Goal: Information Seeking & Learning: Learn about a topic

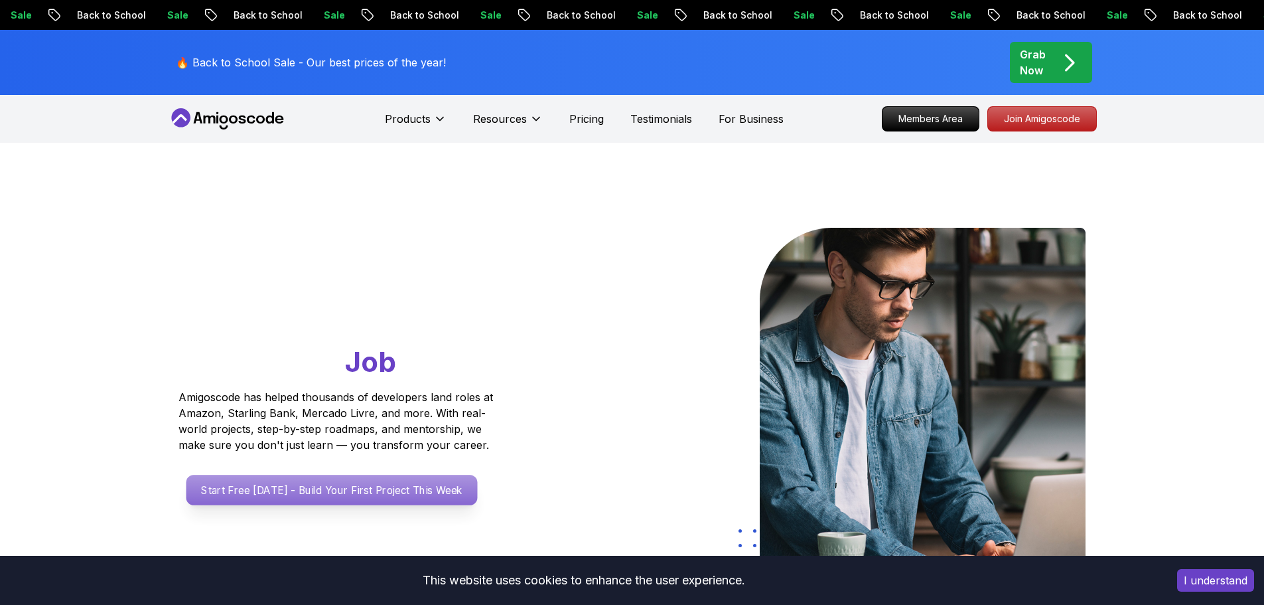
click at [363, 500] on p "Start Free Today - Build Your First Project This Week" at bounding box center [331, 489] width 291 height 31
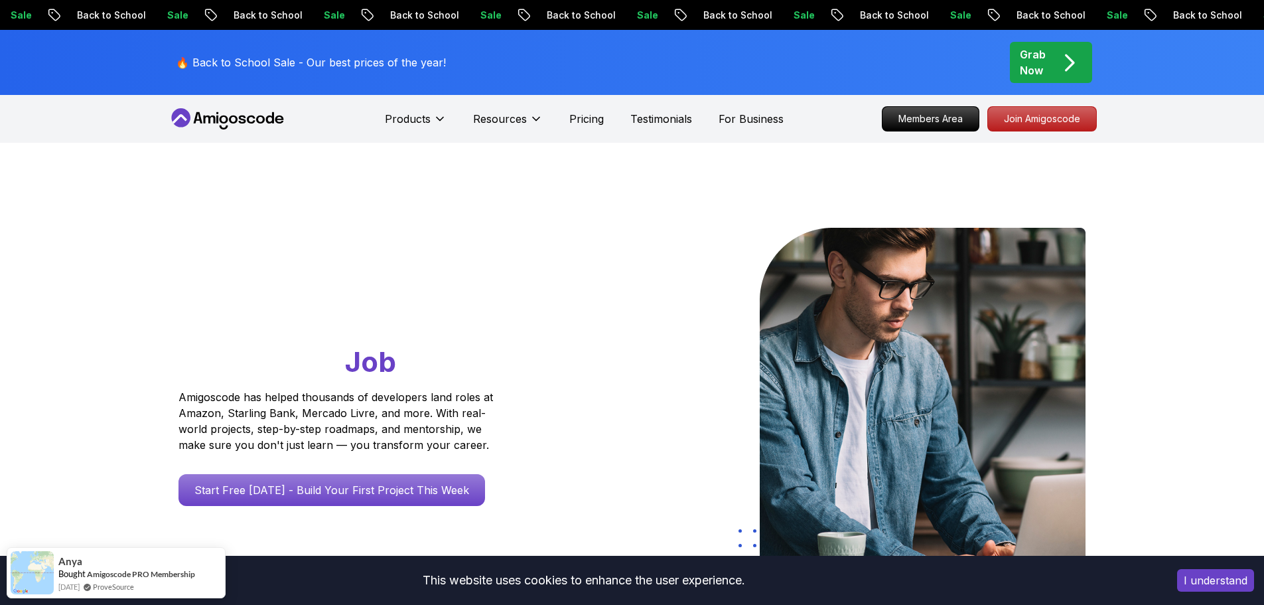
click at [603, 122] on div "Products Resources Pricing Testimonials For Business" at bounding box center [584, 119] width 399 height 27
click at [593, 120] on p "Pricing" at bounding box center [586, 119] width 35 height 16
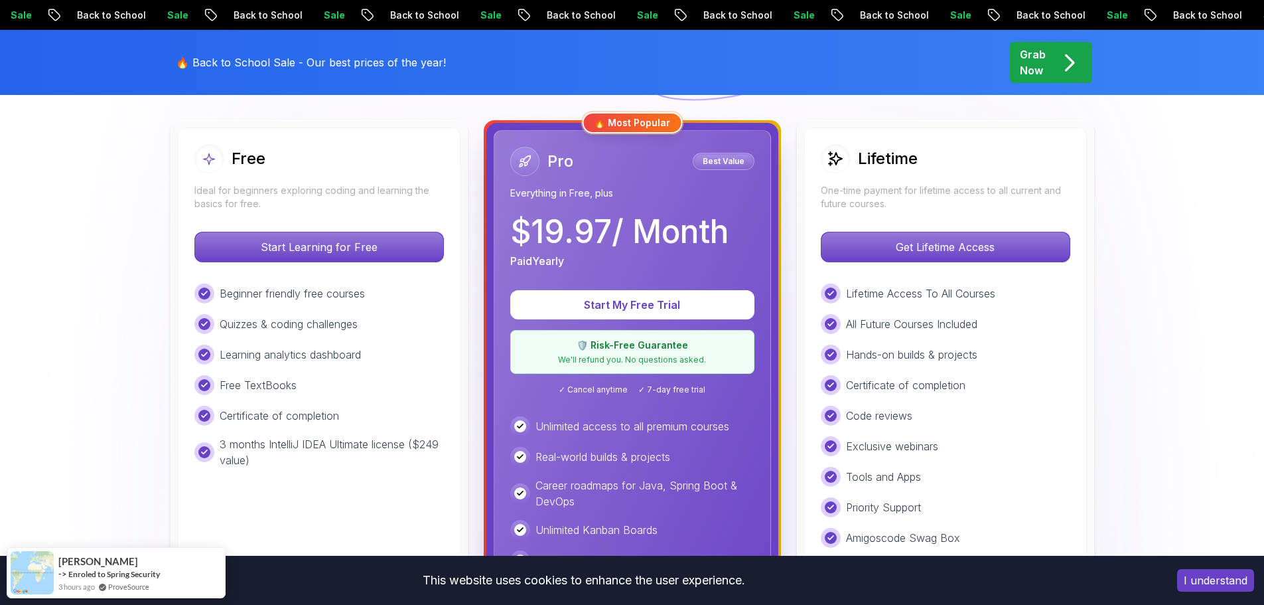
scroll to position [398, 0]
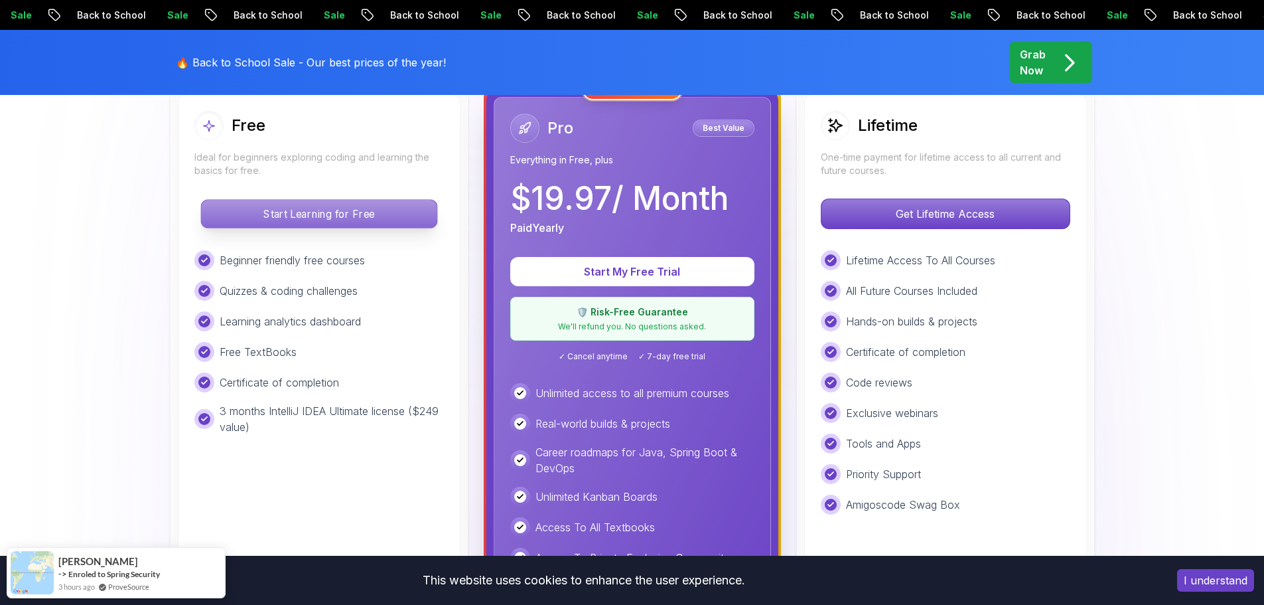
click at [319, 226] on p "Start Learning for Free" at bounding box center [319, 214] width 236 height 28
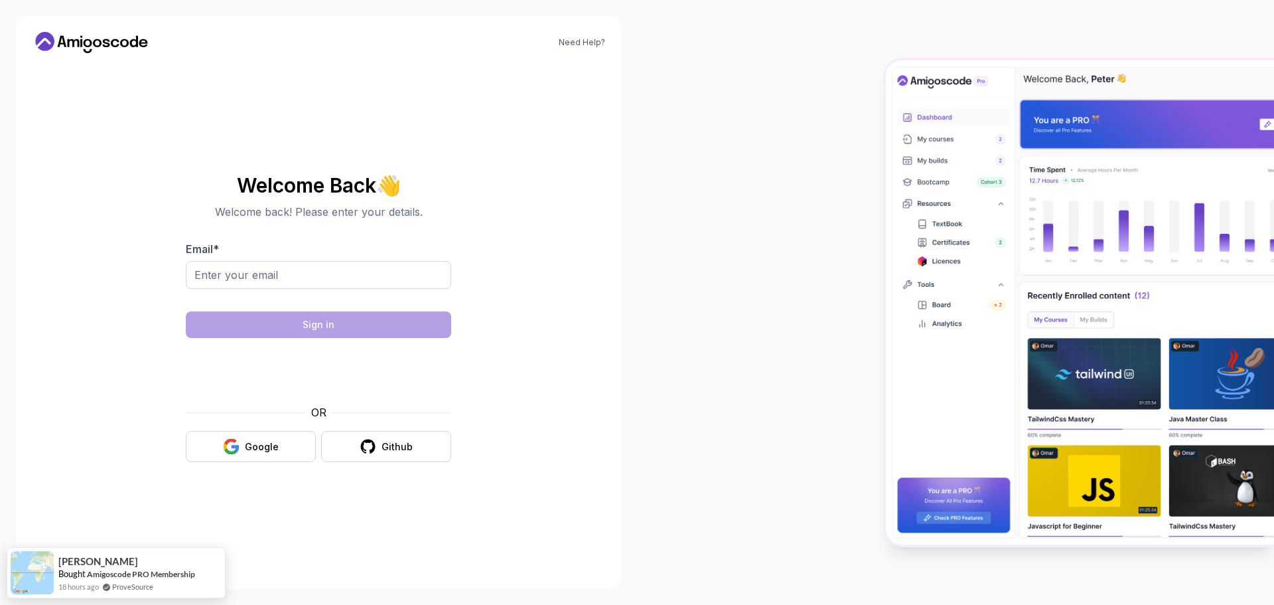
click at [1101, 346] on img at bounding box center [1080, 302] width 388 height 484
click at [833, 190] on body "Need Help? Welcome Back 👋 Welcome back! Please enter your details. Email * Sign…" at bounding box center [637, 302] width 1274 height 605
click at [348, 275] on input "Email *" at bounding box center [318, 275] width 265 height 28
click at [389, 193] on span "👋" at bounding box center [388, 185] width 27 height 24
drag, startPoint x: 394, startPoint y: 192, endPoint x: 361, endPoint y: 184, distance: 33.3
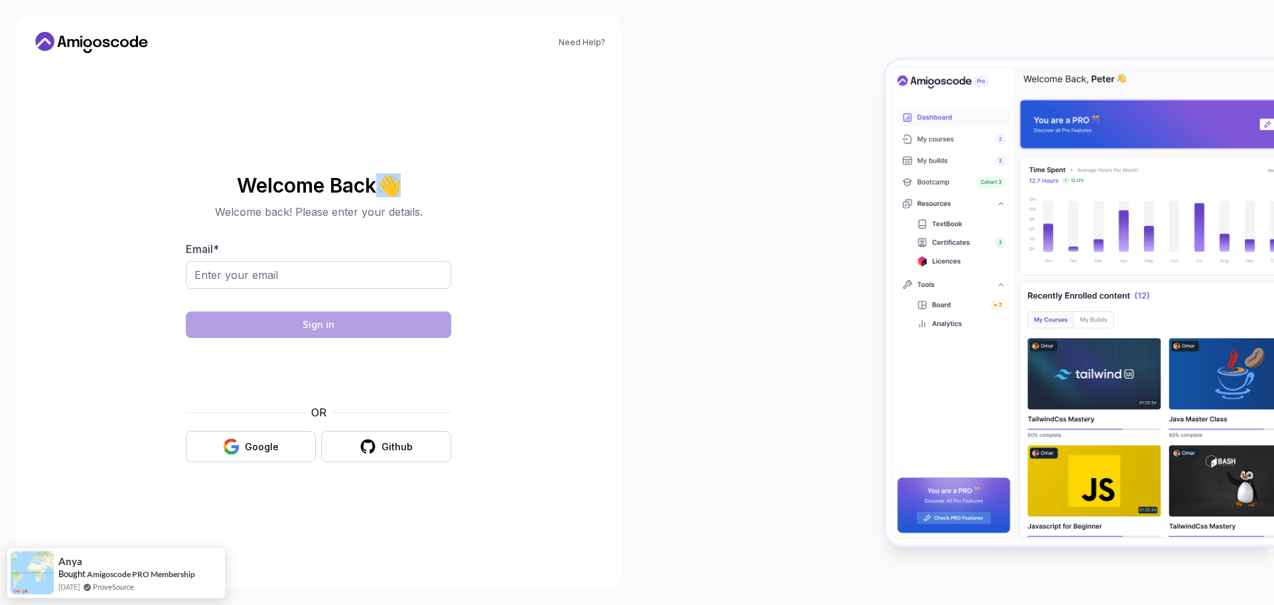
click at [370, 186] on h2 "Welcome Back 👋" at bounding box center [318, 185] width 265 height 21
click at [289, 274] on input "Email *" at bounding box center [318, 275] width 265 height 28
click at [317, 277] on input "Email *" at bounding box center [318, 275] width 265 height 28
type input "alexbirkhb@gmail.com"
click at [303, 291] on div at bounding box center [318, 297] width 265 height 12
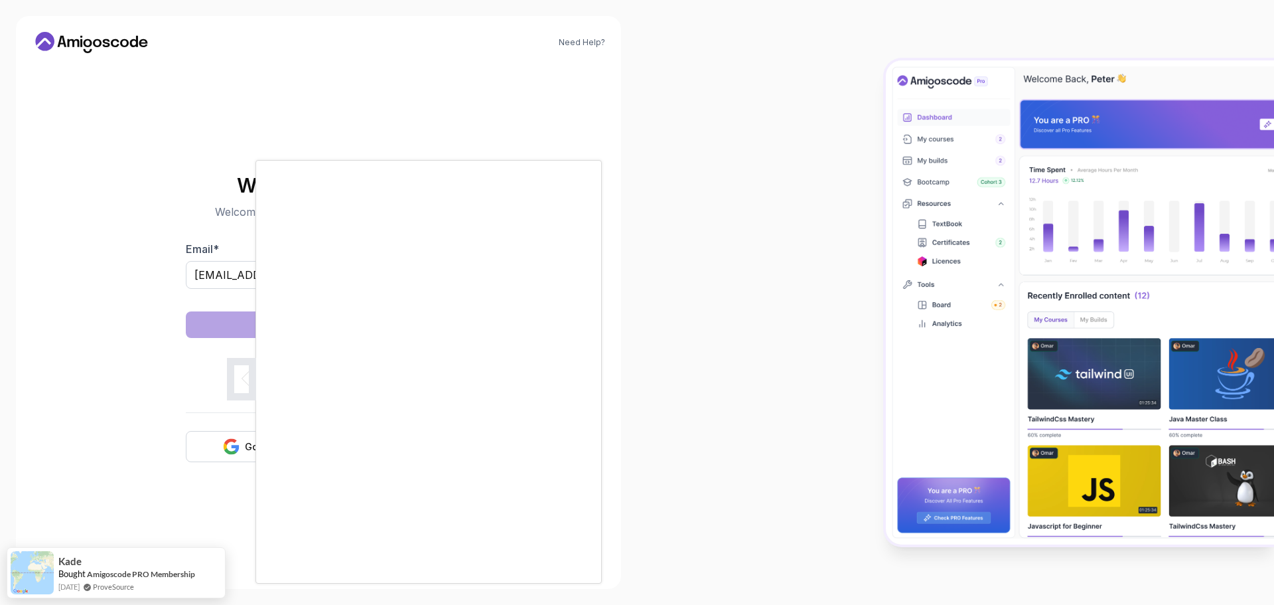
click at [182, 426] on div at bounding box center [637, 302] width 1274 height 605
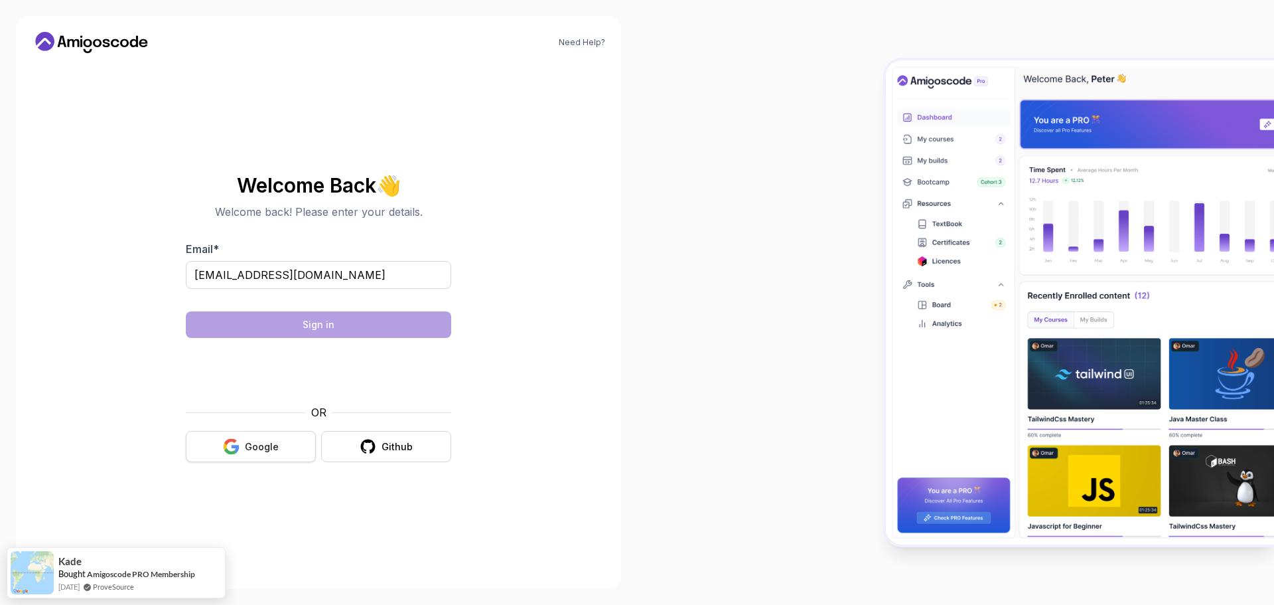
click at [227, 440] on icon "button" at bounding box center [231, 446] width 17 height 17
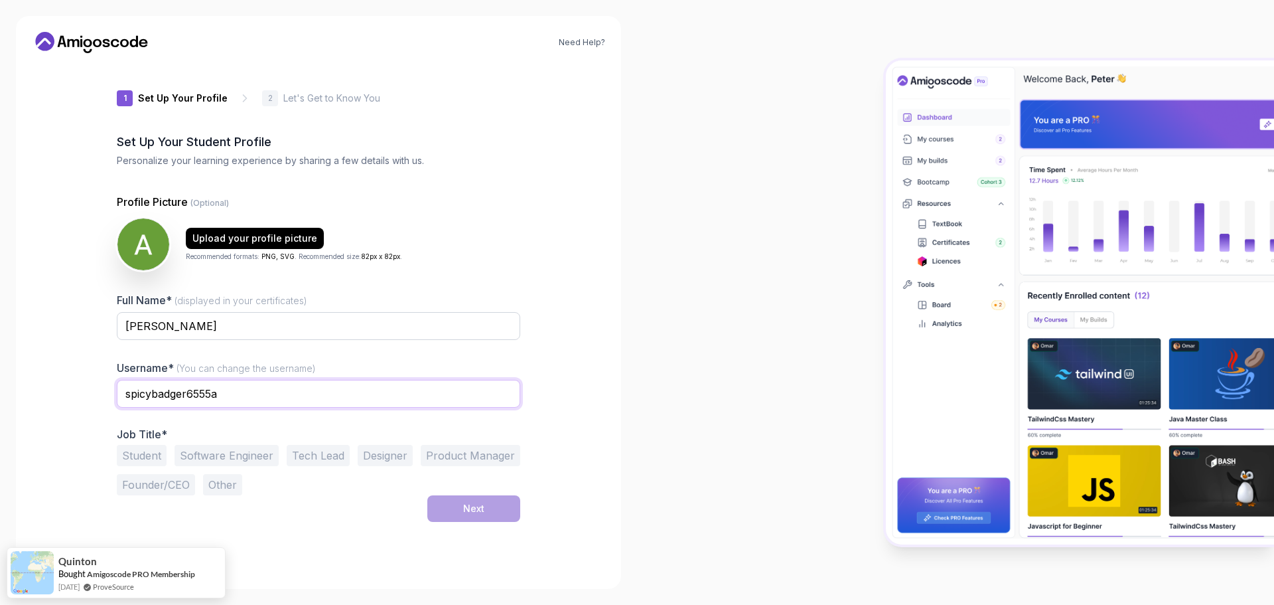
drag, startPoint x: 234, startPoint y: 391, endPoint x: 95, endPoint y: 387, distance: 138.8
click at [103, 387] on div "1 Set Up Your Profile 1 Set Up Your Profile 2 Let's Get to Know You Set Up Your…" at bounding box center [319, 318] width 446 height 509
click at [196, 407] on input "veryseniordev" at bounding box center [318, 394] width 403 height 28
type input "veryseniordev"
click at [220, 425] on div "Full Name* (displayed in your certificates) Alex Birk Username* (You can change…" at bounding box center [318, 393] width 403 height 203
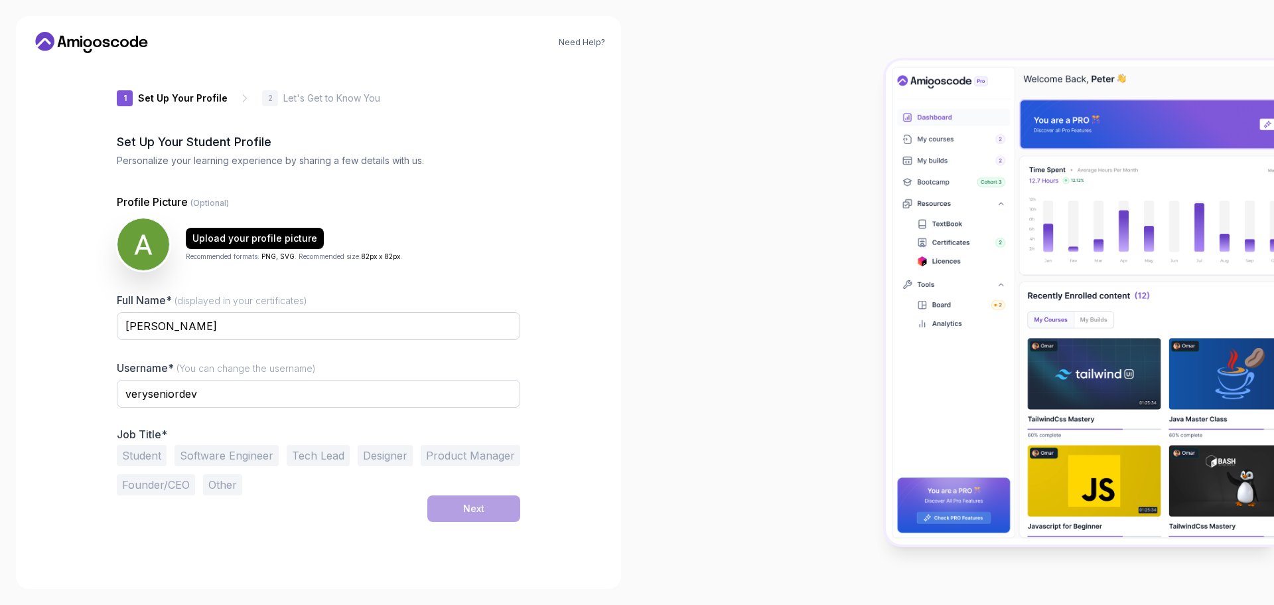
click at [238, 447] on button "Software Engineer" at bounding box center [227, 455] width 104 height 21
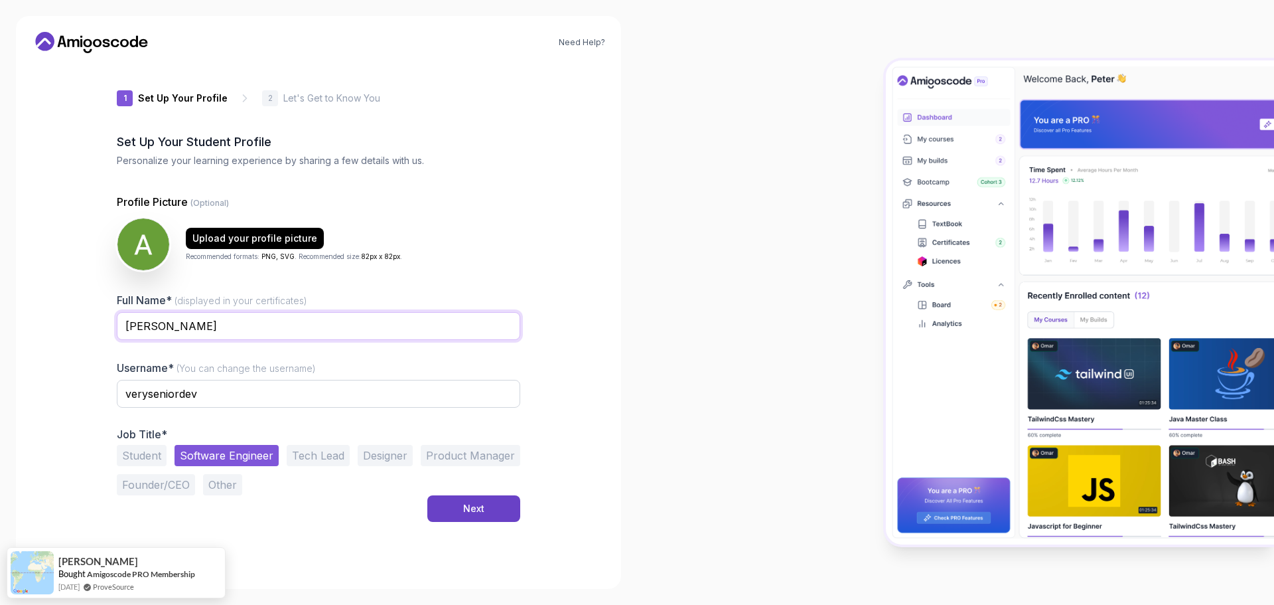
drag, startPoint x: 148, startPoint y: 323, endPoint x: 282, endPoint y: 308, distance: 134.8
click at [218, 315] on input "Alex Birk" at bounding box center [318, 326] width 403 height 28
click at [218, 333] on input "Alex Birk" at bounding box center [318, 326] width 403 height 28
drag, startPoint x: 200, startPoint y: 330, endPoint x: 147, endPoint y: 336, distance: 53.4
click at [147, 336] on input "Alex Birk" at bounding box center [318, 326] width 403 height 28
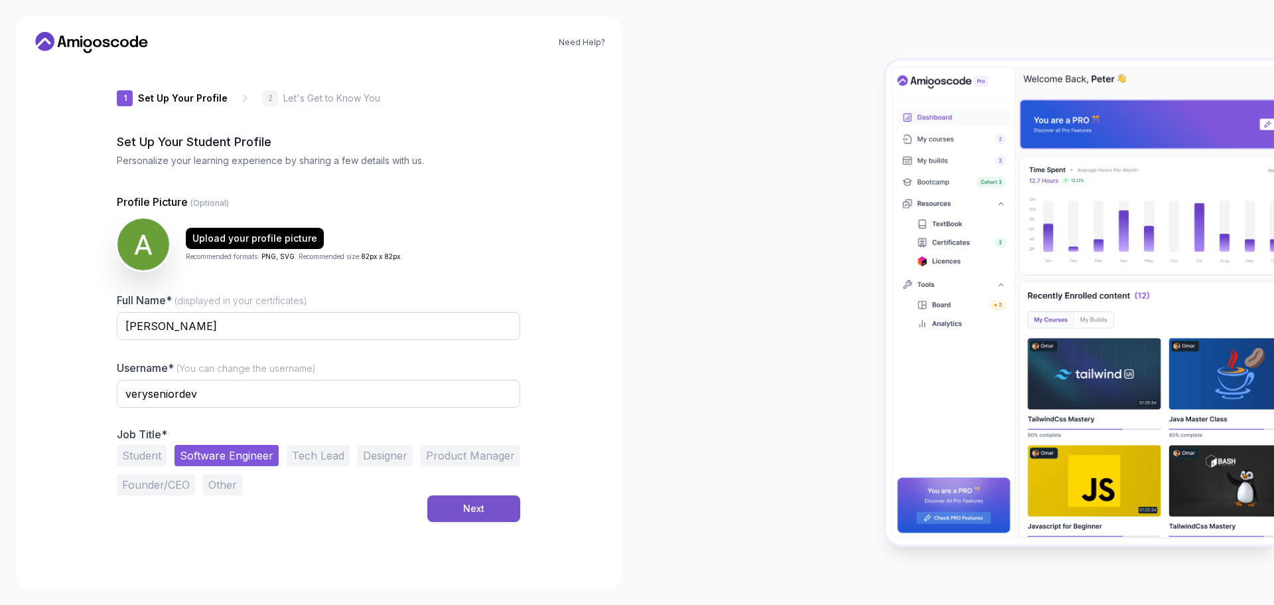
click at [468, 509] on div "Next" at bounding box center [473, 508] width 21 height 13
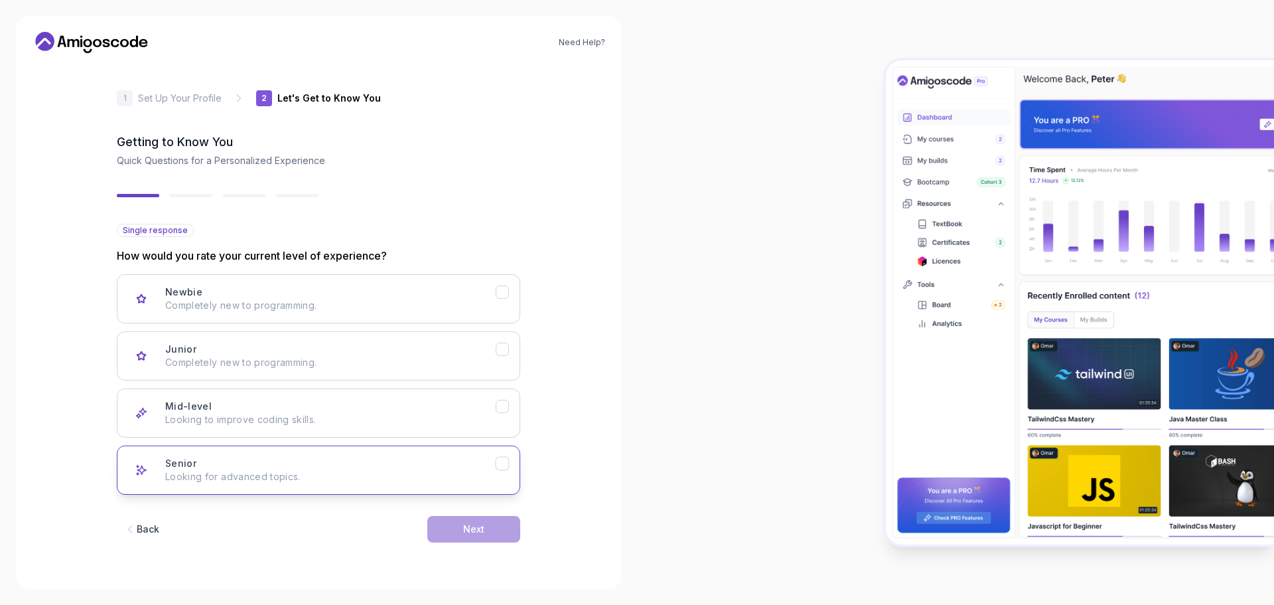
click at [293, 449] on button "Senior Looking for advanced topics." at bounding box center [318, 469] width 403 height 49
click at [474, 530] on div "Next" at bounding box center [473, 528] width 21 height 13
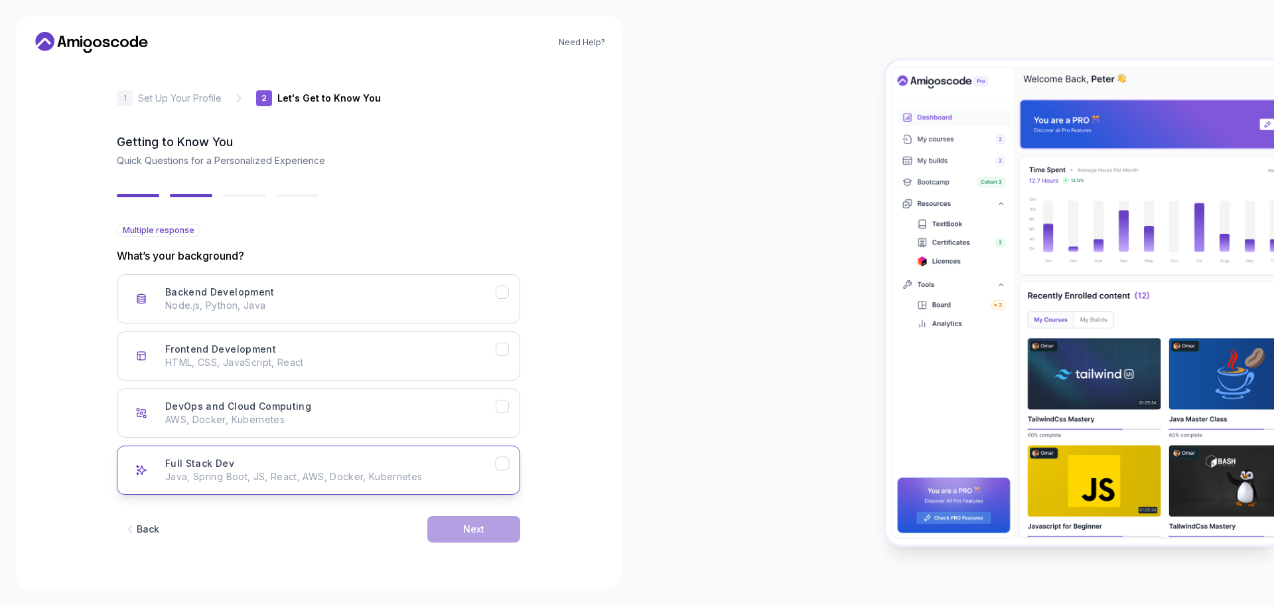
click at [363, 462] on div "Full Stack Dev Java, Spring Boot, JS, React, AWS, Docker, Kubernetes" at bounding box center [330, 470] width 330 height 27
click at [335, 418] on p "AWS, Docker, Kubernetes" at bounding box center [330, 419] width 330 height 13
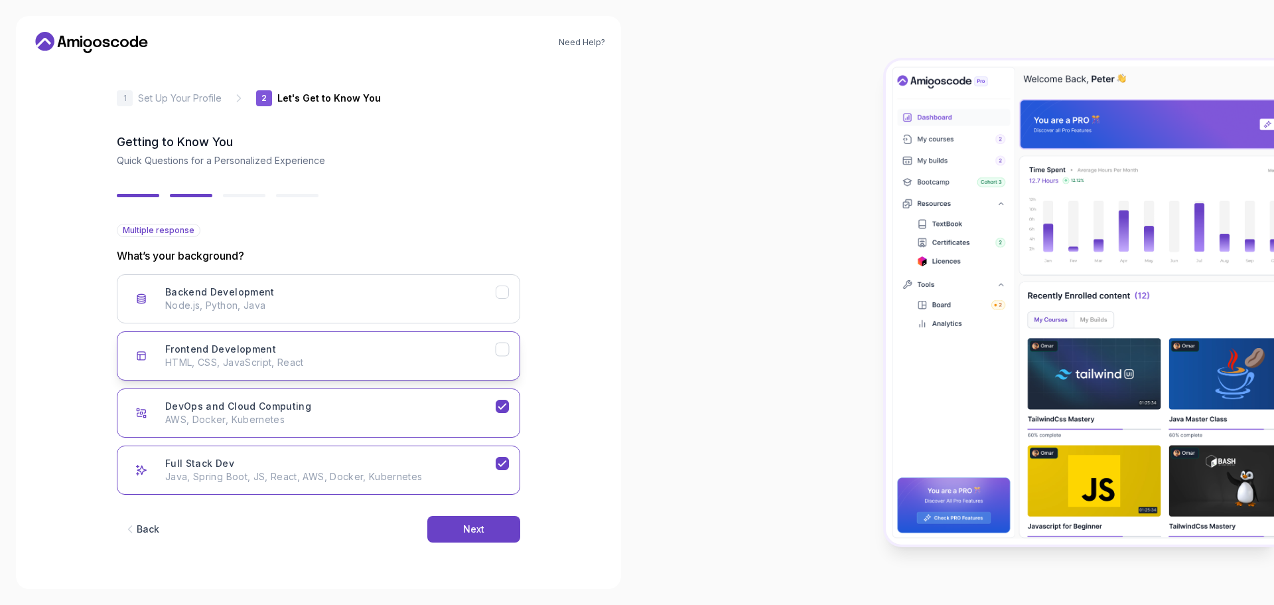
click at [350, 348] on div "Frontend Development HTML, CSS, JavaScript, React" at bounding box center [330, 355] width 330 height 27
click at [356, 313] on button "Backend Development Node.js, Python, Java" at bounding box center [318, 298] width 403 height 49
click at [462, 530] on button "Next" at bounding box center [473, 529] width 93 height 27
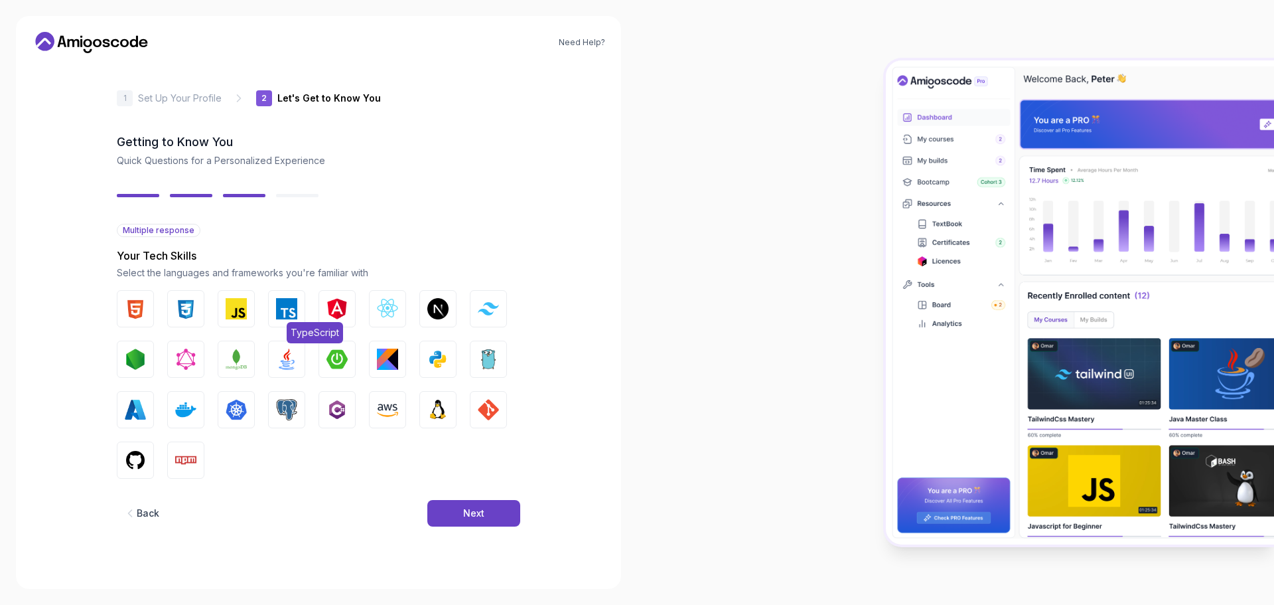
click at [283, 319] on img "button" at bounding box center [286, 308] width 21 height 21
click at [247, 315] on button "JavaScript" at bounding box center [236, 308] width 37 height 37
click at [150, 313] on button "HTML" at bounding box center [135, 308] width 37 height 37
click at [178, 315] on img "button" at bounding box center [185, 308] width 21 height 21
drag, startPoint x: 332, startPoint y: 316, endPoint x: 378, endPoint y: 316, distance: 45.1
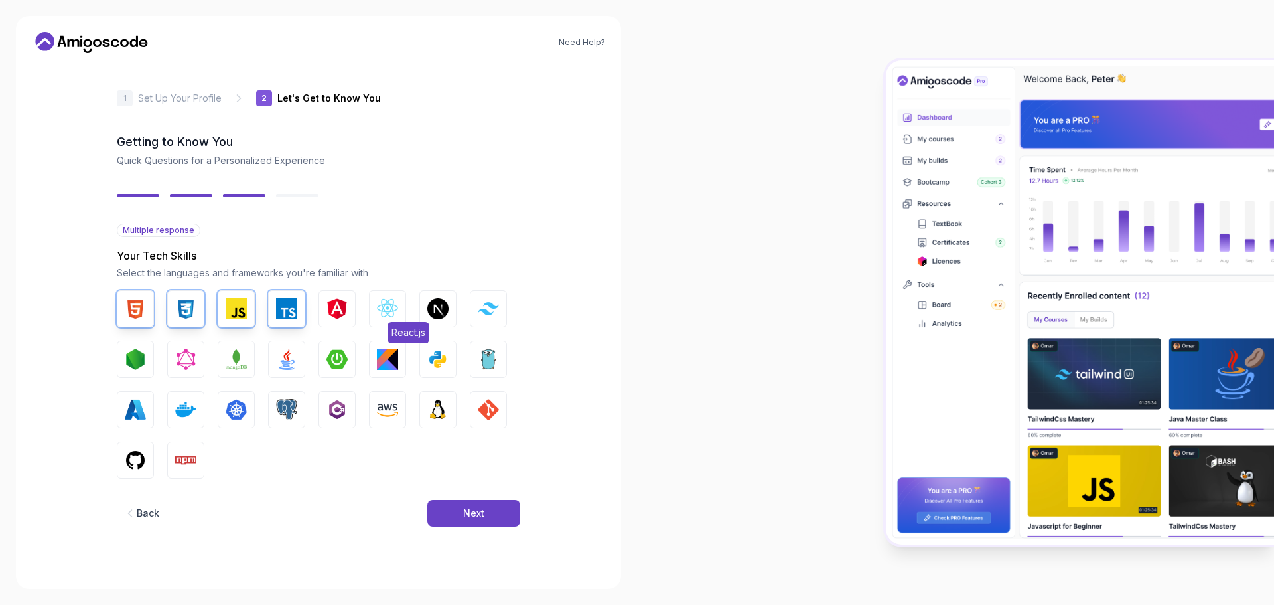
click at [333, 317] on img "button" at bounding box center [336, 308] width 21 height 21
click at [380, 315] on img "button" at bounding box center [387, 308] width 21 height 21
click at [344, 356] on img "button" at bounding box center [336, 358] width 21 height 21
click at [285, 359] on img "button" at bounding box center [286, 358] width 21 height 21
click at [481, 404] on img "button" at bounding box center [488, 409] width 21 height 21
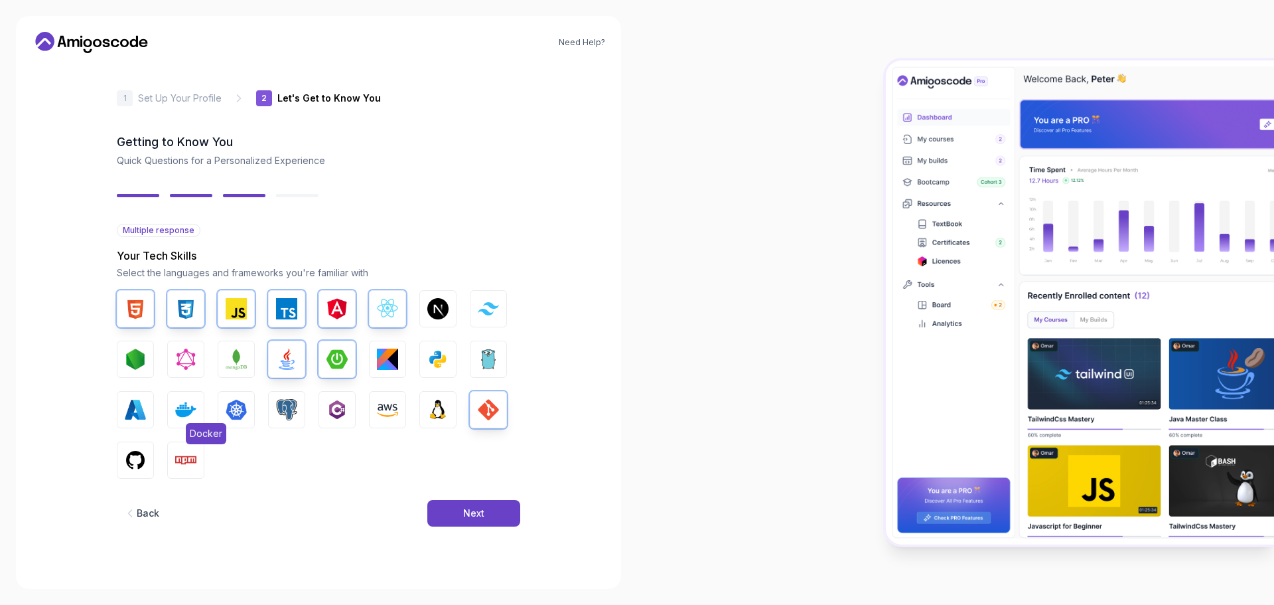
click at [181, 410] on img "button" at bounding box center [185, 409] width 21 height 21
click at [143, 413] on img "button" at bounding box center [135, 409] width 21 height 21
click at [139, 456] on img "button" at bounding box center [135, 459] width 21 height 21
click at [177, 458] on img "button" at bounding box center [185, 459] width 21 height 21
click at [285, 409] on img "button" at bounding box center [286, 409] width 21 height 21
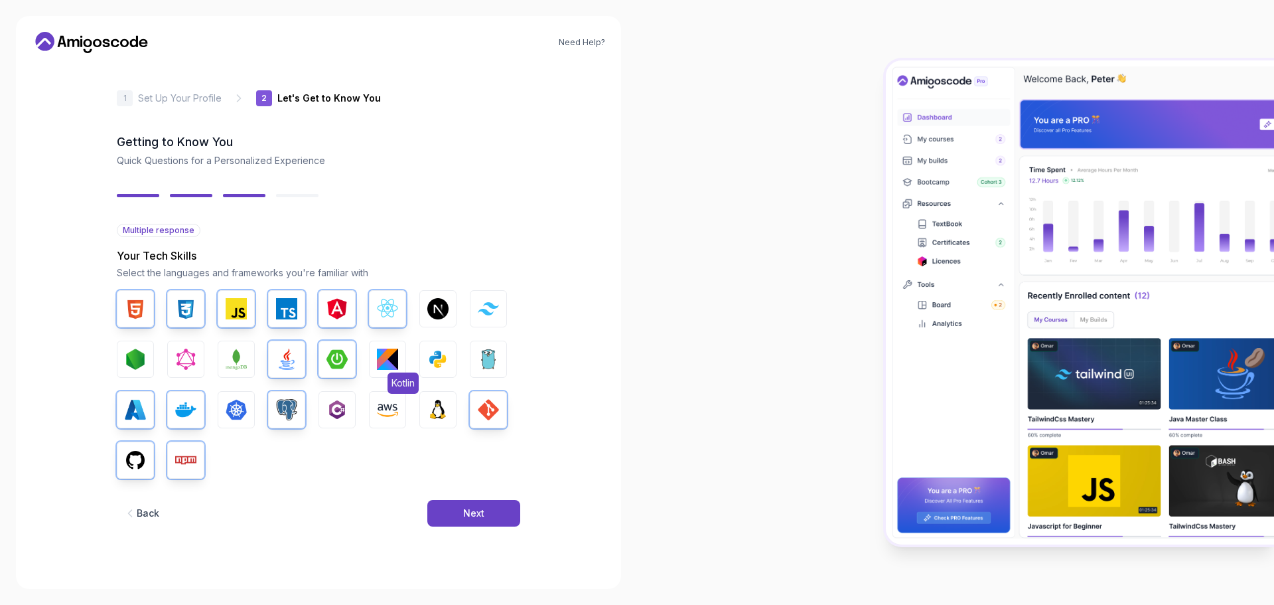
click at [378, 365] on img "button" at bounding box center [387, 358] width 21 height 21
click at [243, 421] on button "Kubernetes" at bounding box center [236, 409] width 37 height 37
click at [506, 514] on button "Next" at bounding box center [473, 513] width 93 height 27
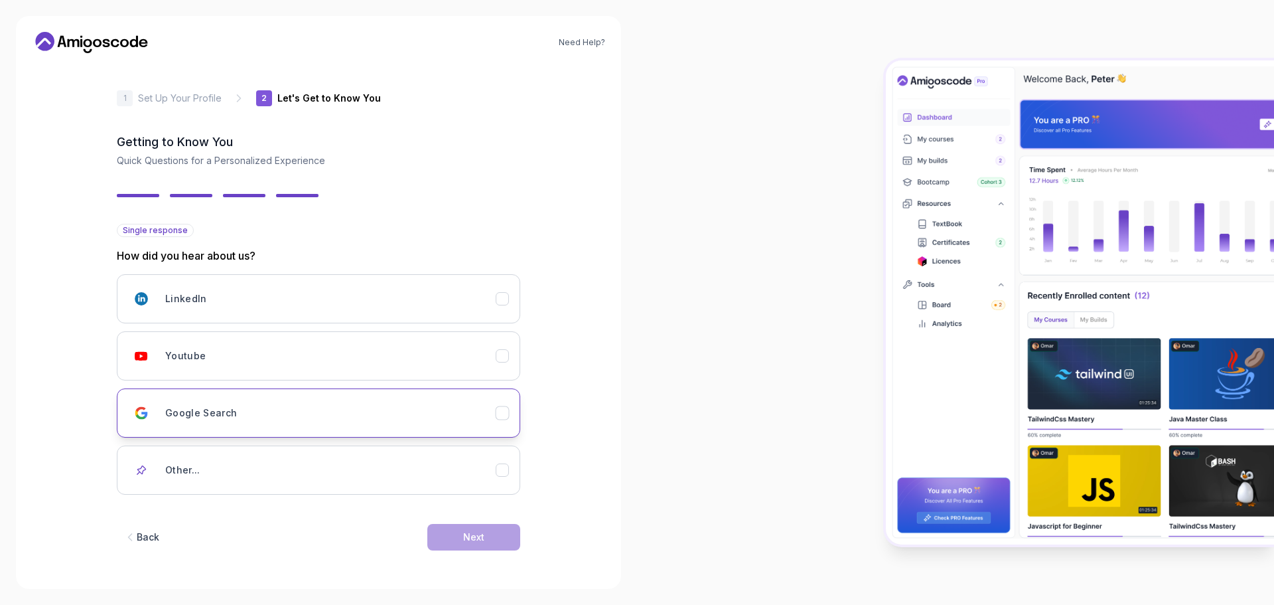
click at [299, 412] on div "Google Search" at bounding box center [330, 412] width 330 height 27
click at [474, 536] on div "Next" at bounding box center [473, 536] width 21 height 13
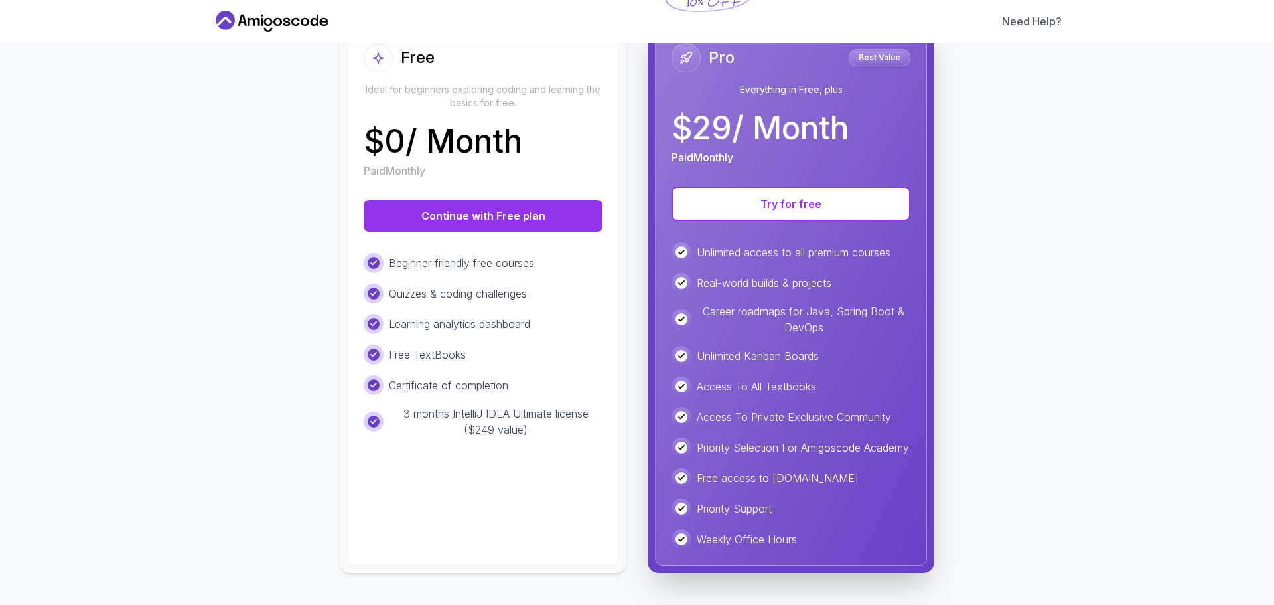
scroll to position [179, 0]
click at [506, 207] on button "Continue with Free plan" at bounding box center [483, 216] width 239 height 32
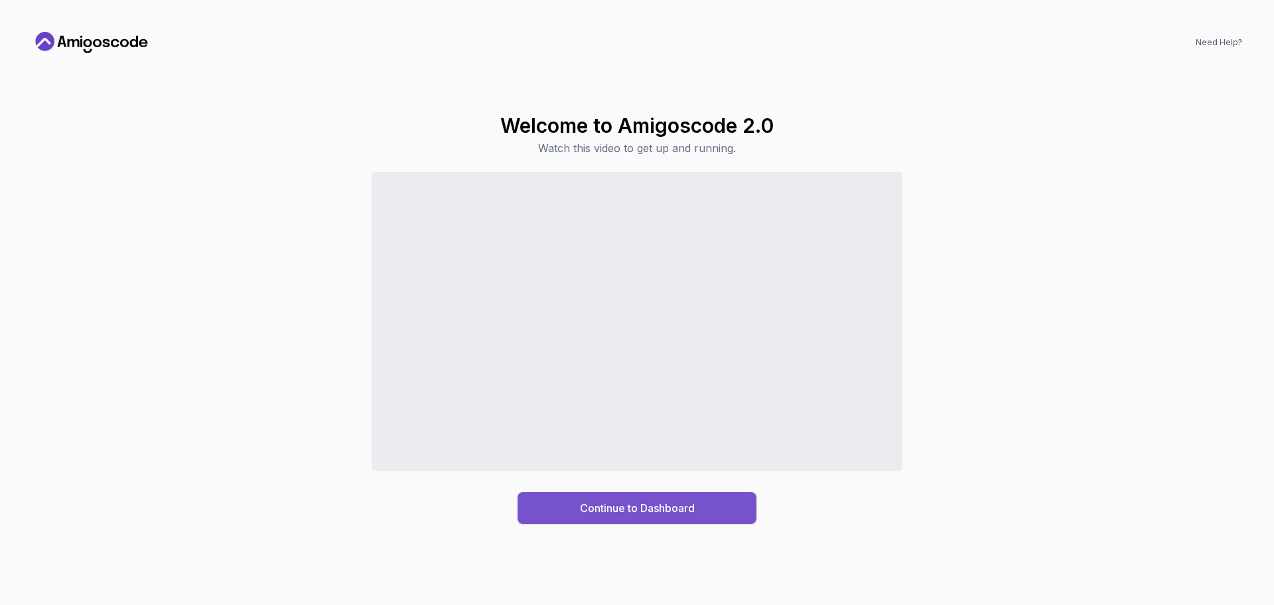
click at [618, 507] on div "Continue to Dashboard" at bounding box center [637, 508] width 115 height 16
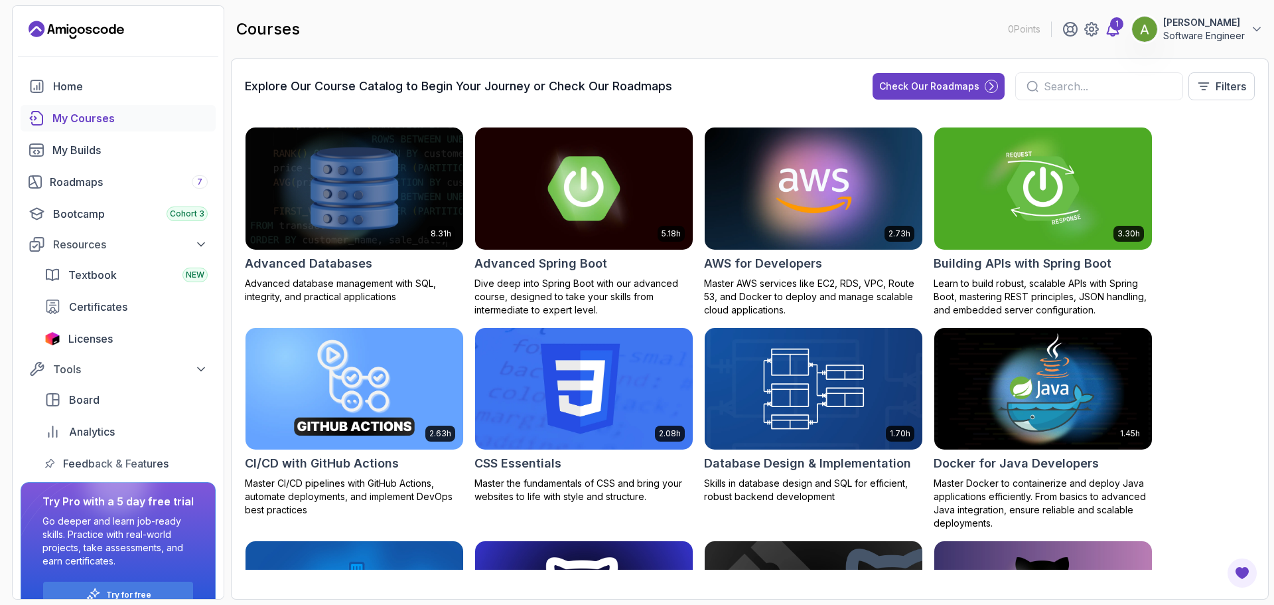
click at [1114, 29] on div "1" at bounding box center [1116, 23] width 13 height 13
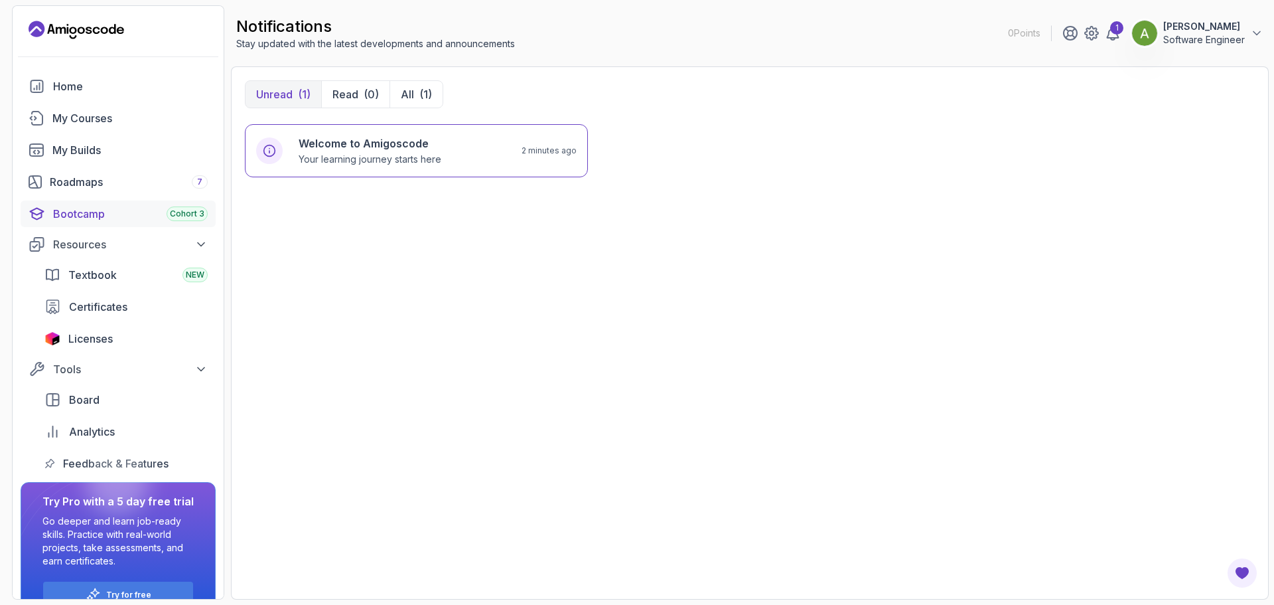
click at [98, 220] on div "Bootcamp Cohort 3" at bounding box center [130, 214] width 155 height 16
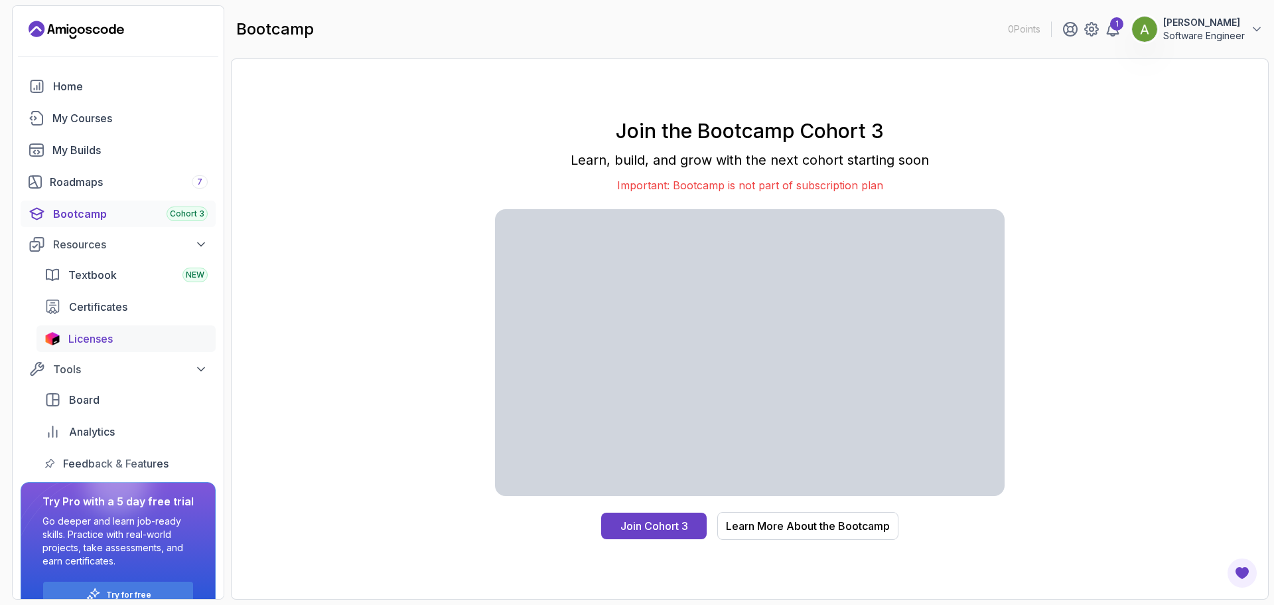
click at [123, 340] on div "Licenses" at bounding box center [137, 338] width 139 height 16
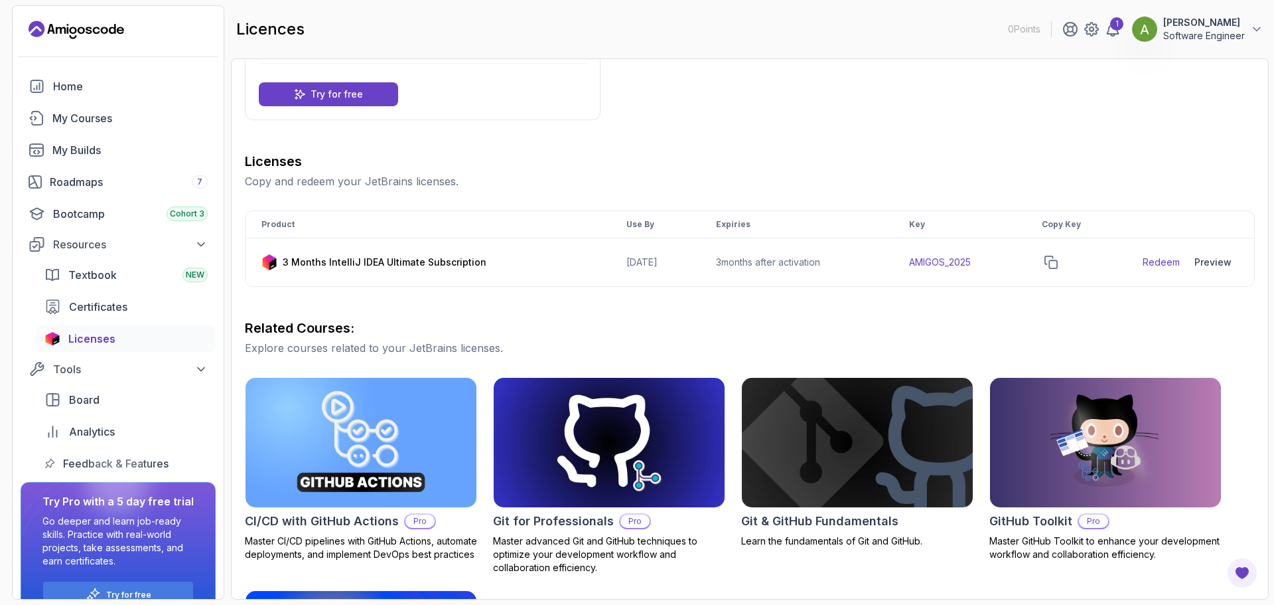
scroll to position [90, 0]
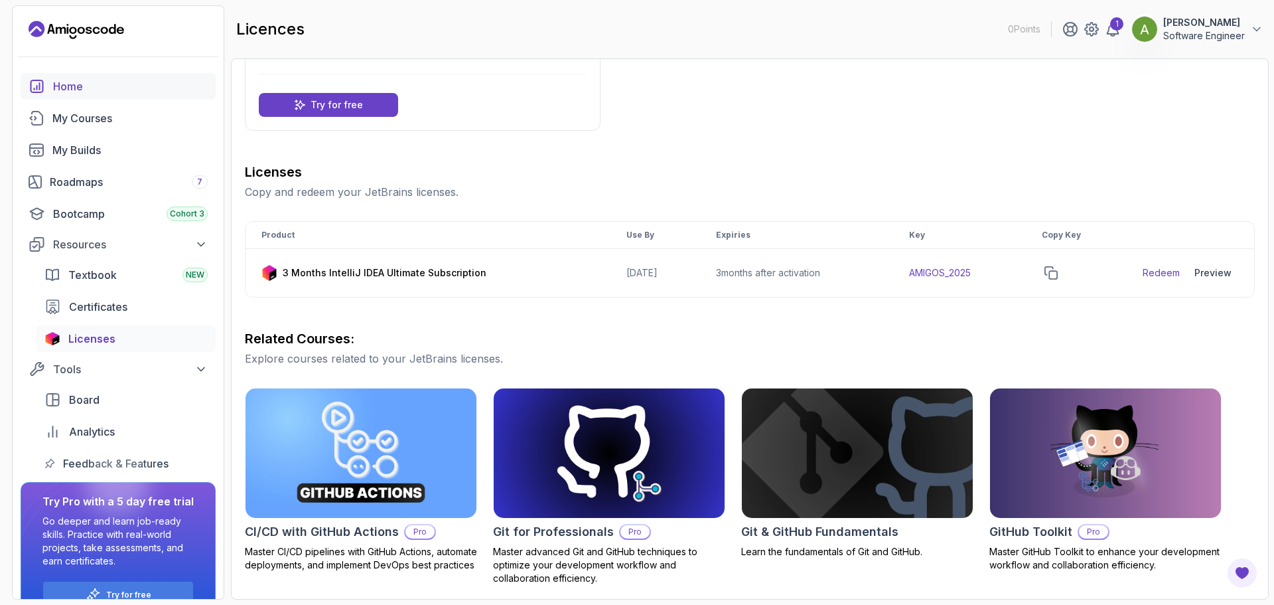
click at [86, 84] on div "Home" at bounding box center [130, 86] width 155 height 16
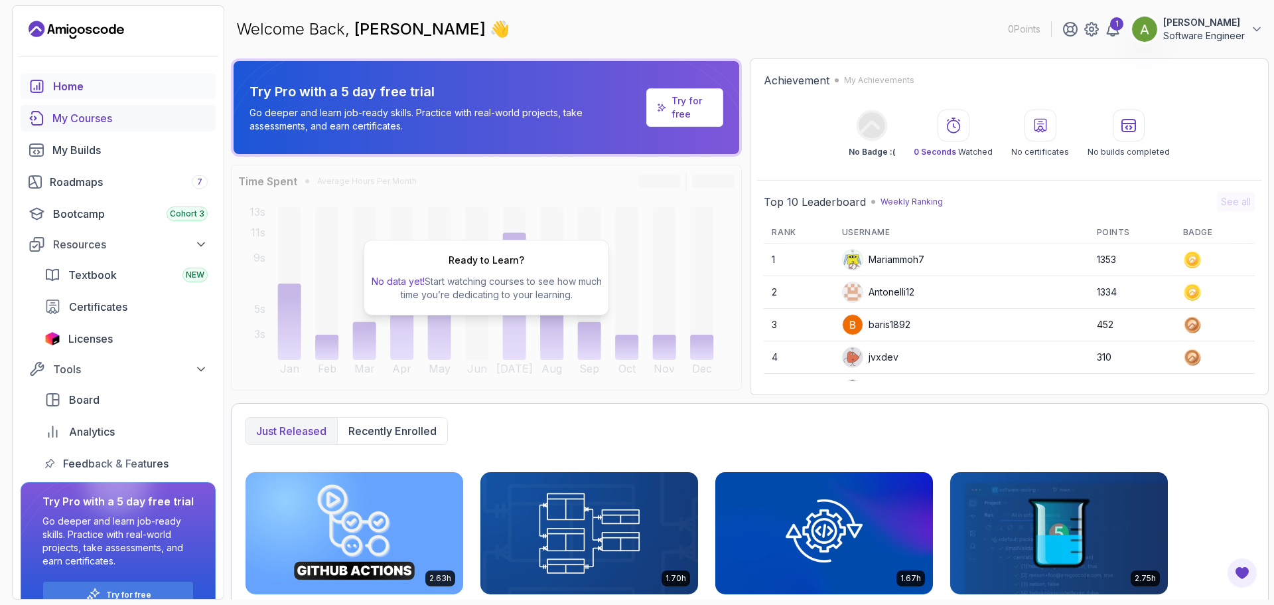
click at [110, 118] on div "My Courses" at bounding box center [129, 118] width 155 height 16
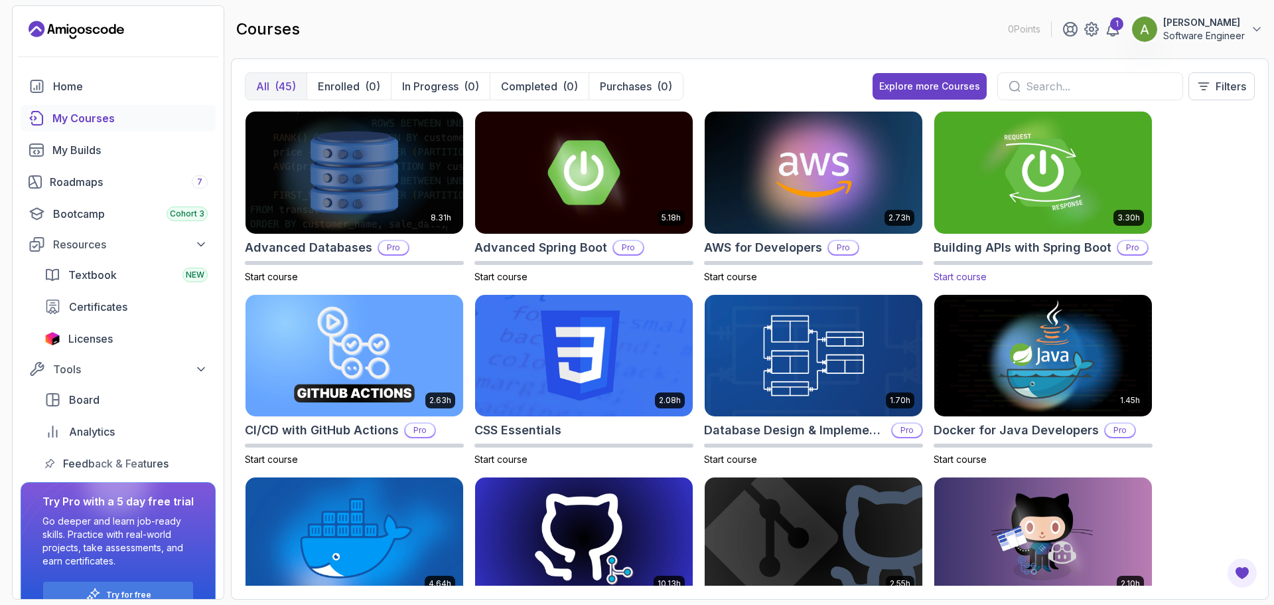
click at [987, 246] on h2 "Building APIs with Spring Boot" at bounding box center [1023, 247] width 178 height 19
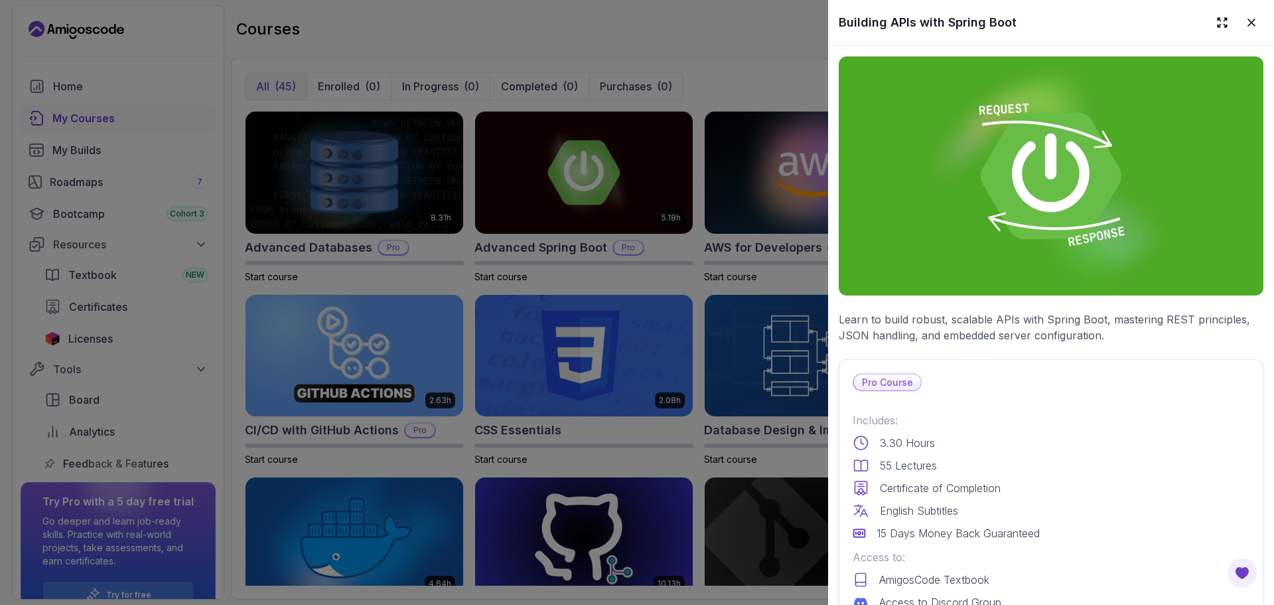
click at [748, 306] on div at bounding box center [637, 302] width 1274 height 605
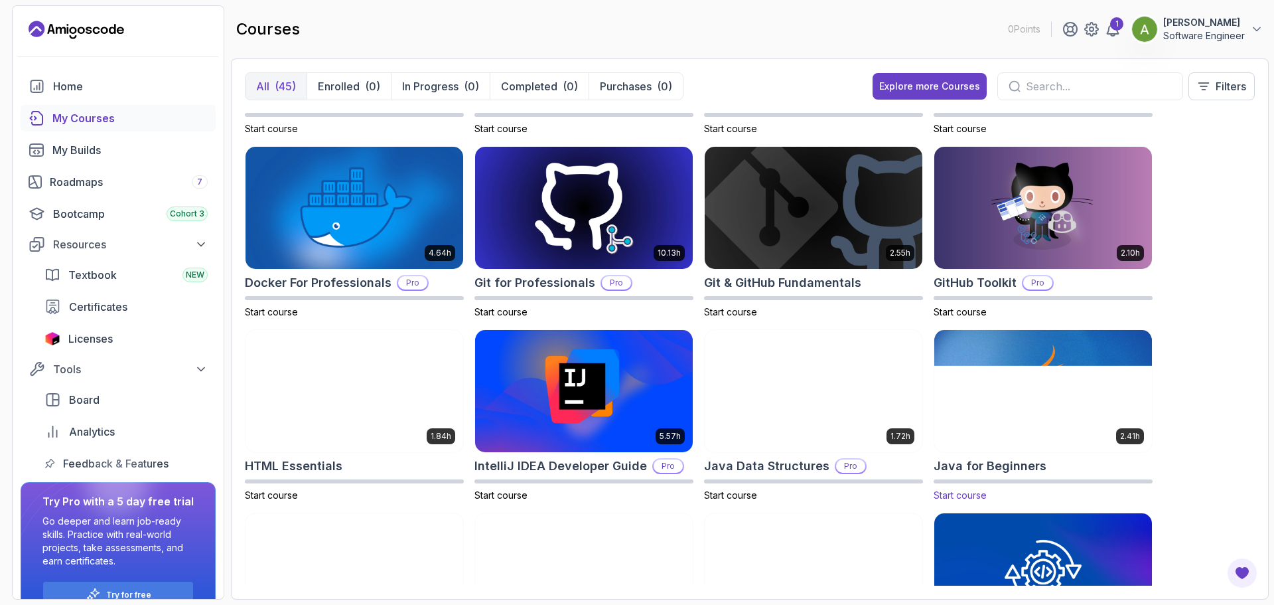
scroll to position [398, 0]
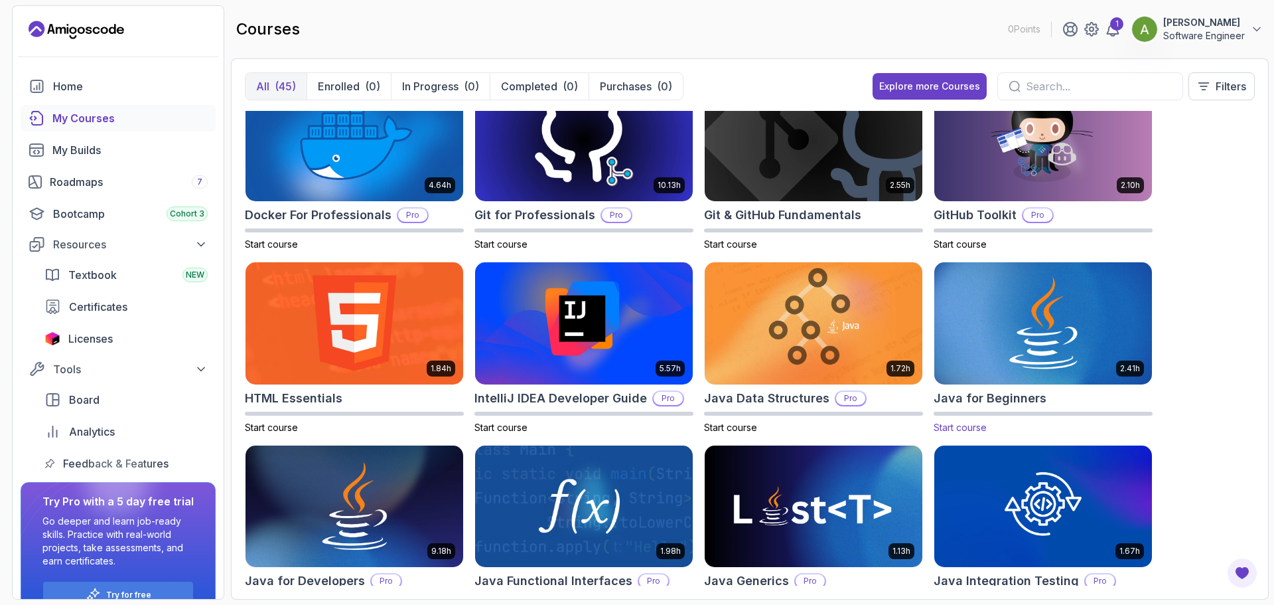
click at [1007, 334] on img at bounding box center [1043, 323] width 228 height 128
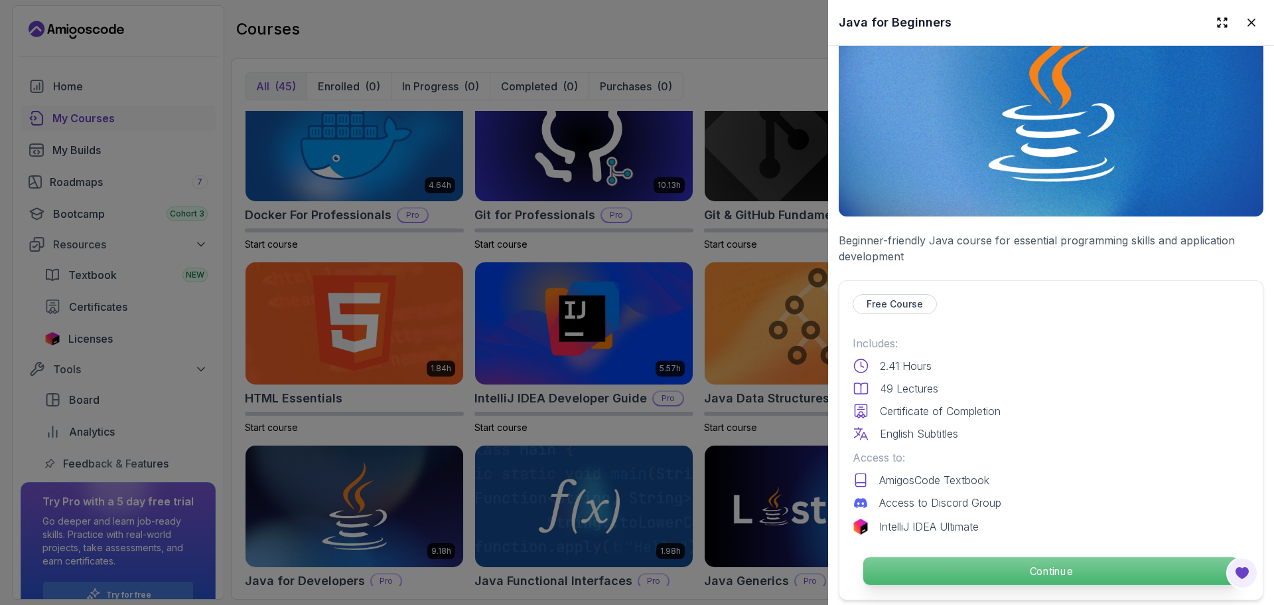
scroll to position [265, 0]
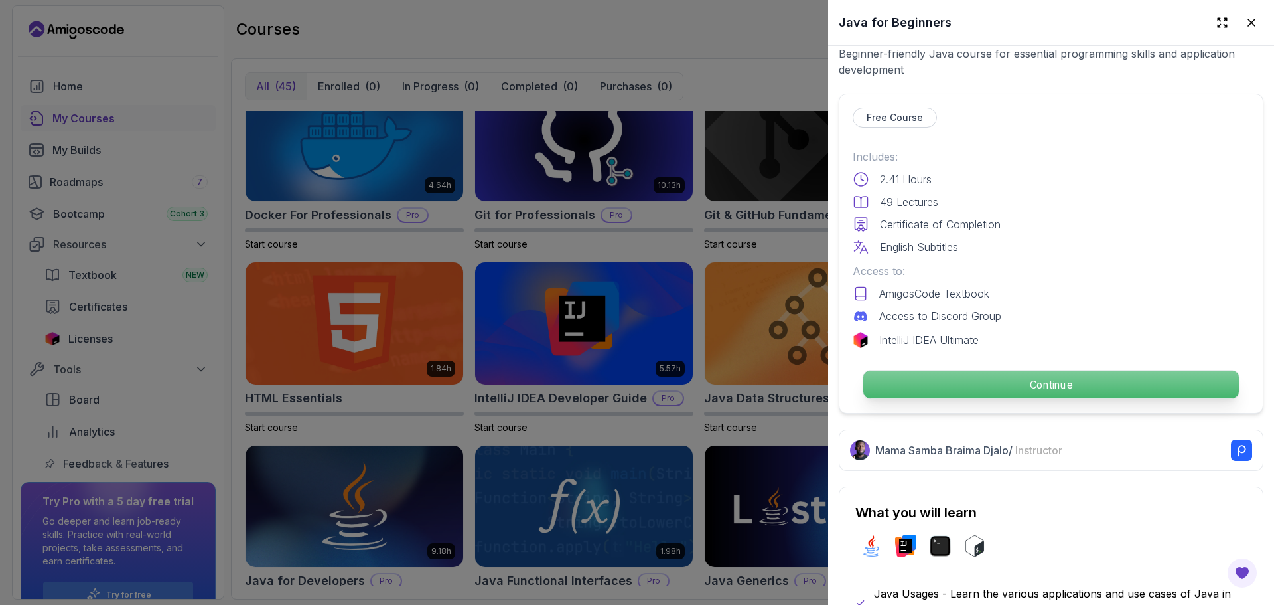
click at [968, 372] on p "Continue" at bounding box center [1051, 384] width 376 height 28
click at [966, 375] on html "0 Points 1 Alex Birk Software Engineer Home My Courses My Builds Roadmaps 7 Boo…" at bounding box center [637, 302] width 1274 height 605
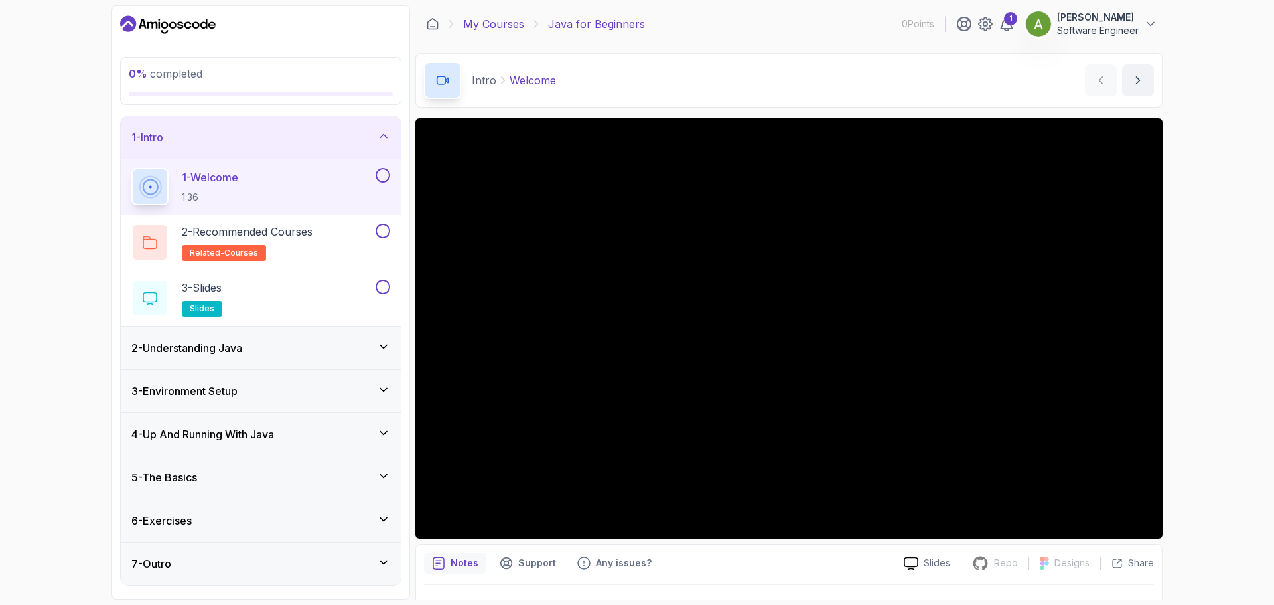
click at [487, 24] on link "My Courses" at bounding box center [493, 24] width 61 height 16
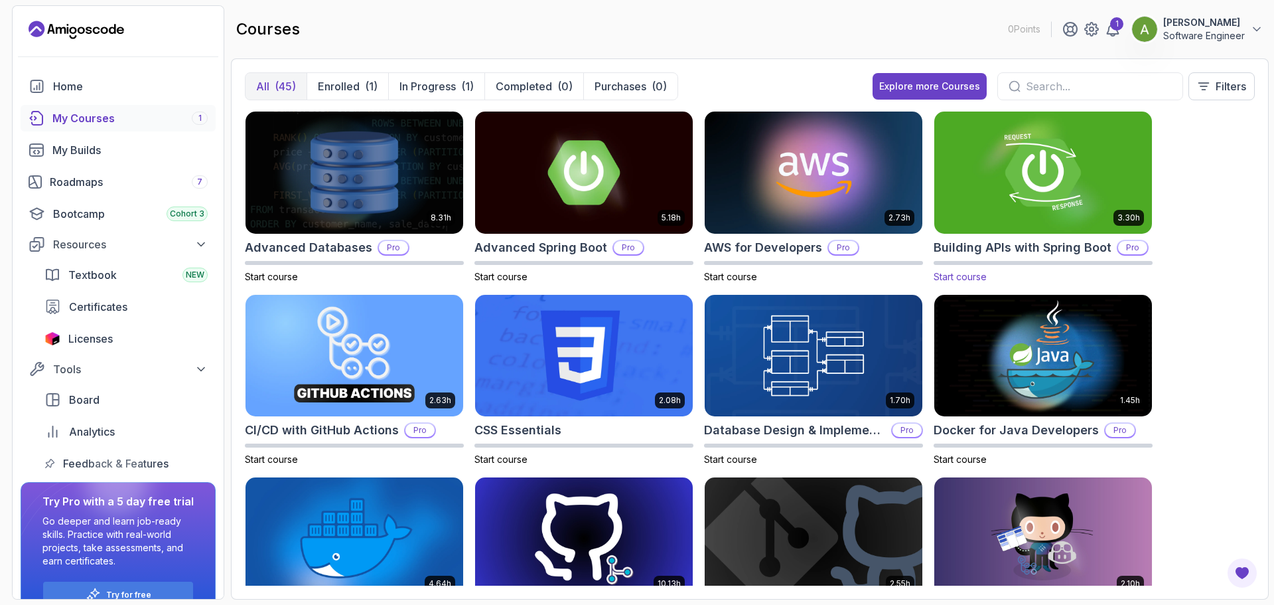
click at [1043, 244] on h2 "Building APIs with Spring Boot" at bounding box center [1023, 247] width 178 height 19
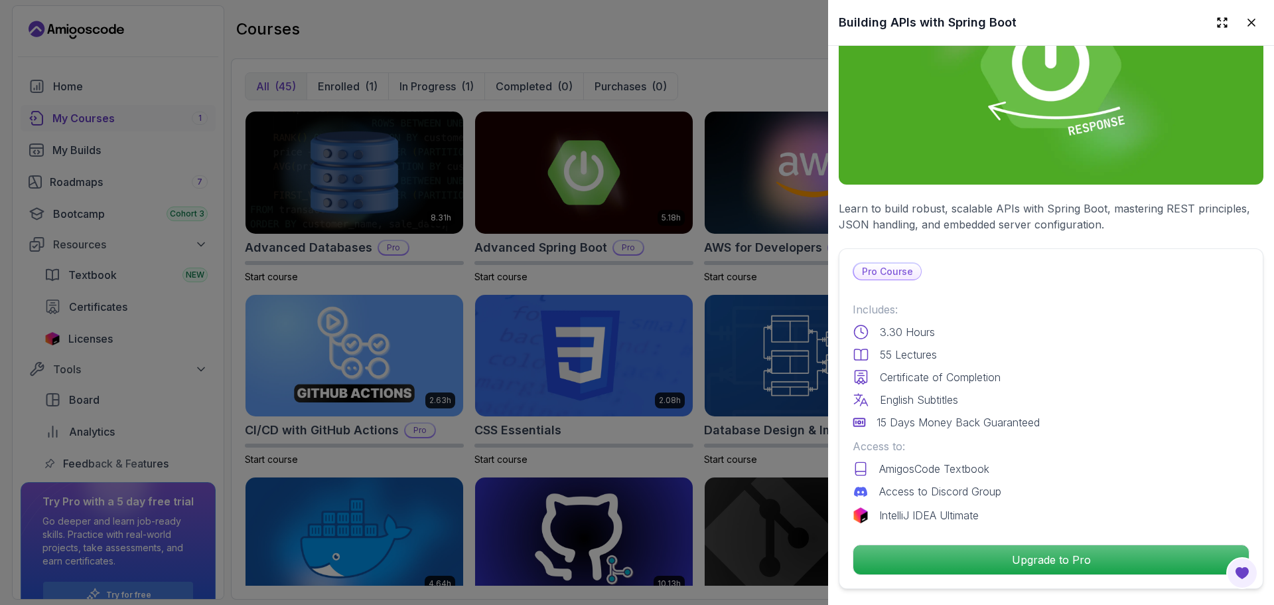
scroll to position [398, 0]
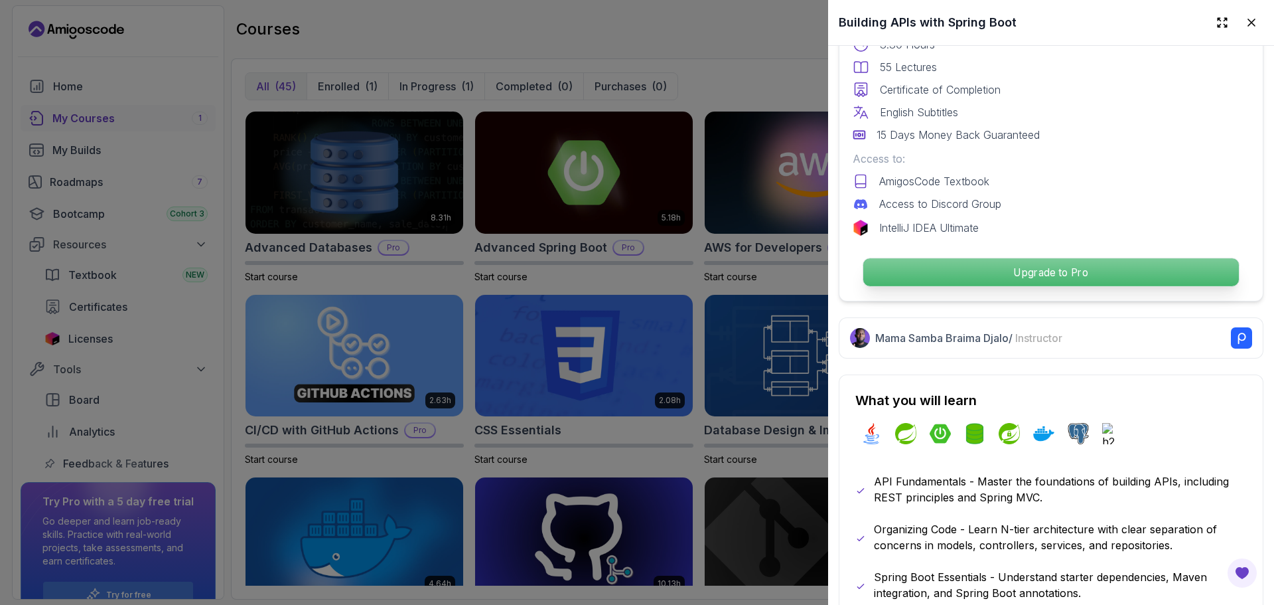
click at [981, 269] on p "Upgrade to Pro" at bounding box center [1051, 272] width 376 height 28
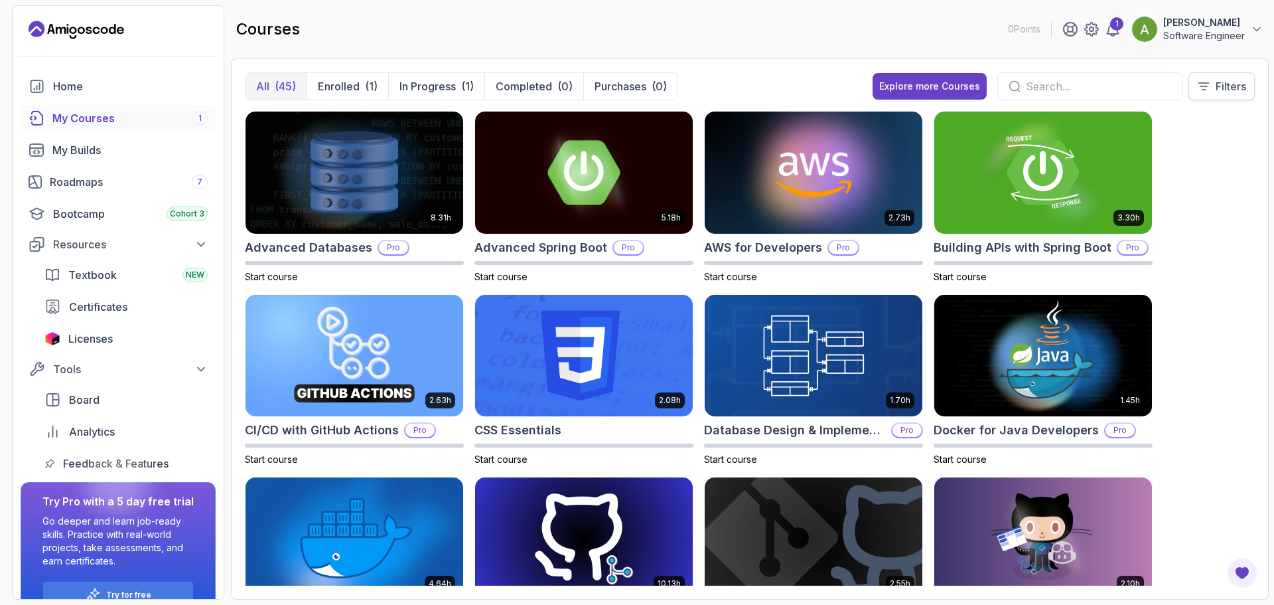
click at [1191, 87] on button "Filters" at bounding box center [1222, 86] width 66 height 28
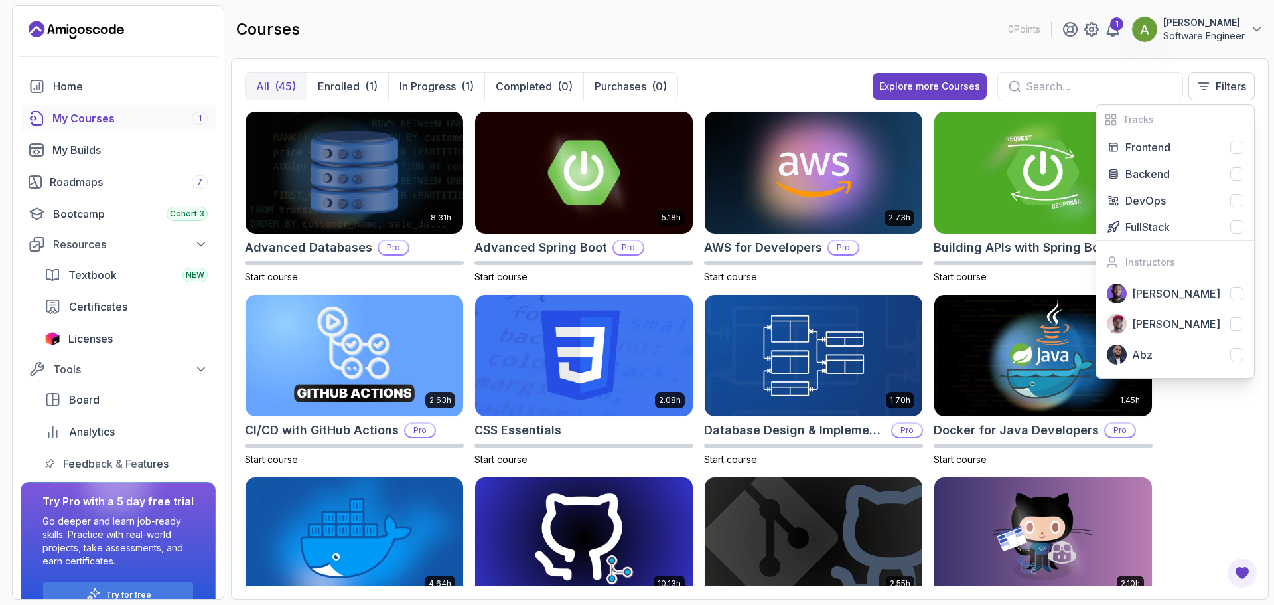
click at [772, 72] on div "All (45) Enrolled (1) In Progress (1) Completed (0) Purchases (0) Explore more …" at bounding box center [750, 91] width 1010 height 38
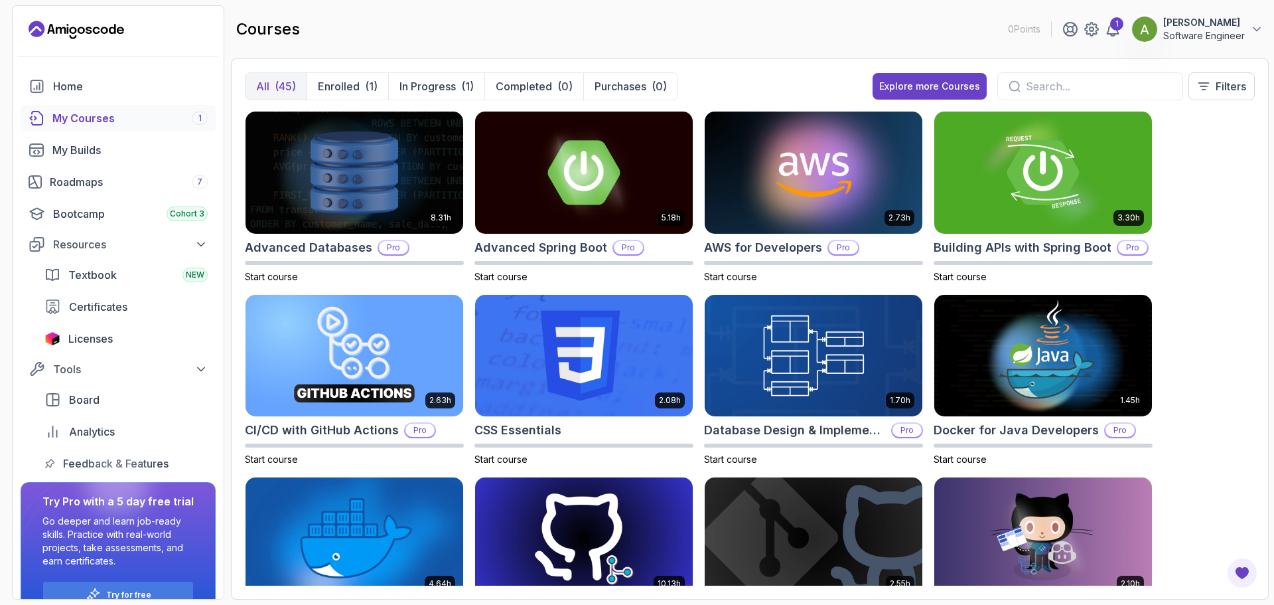
click at [514, 52] on div "courses 0 Points 1 [PERSON_NAME] Software Engineer" at bounding box center [750, 29] width 1038 height 48
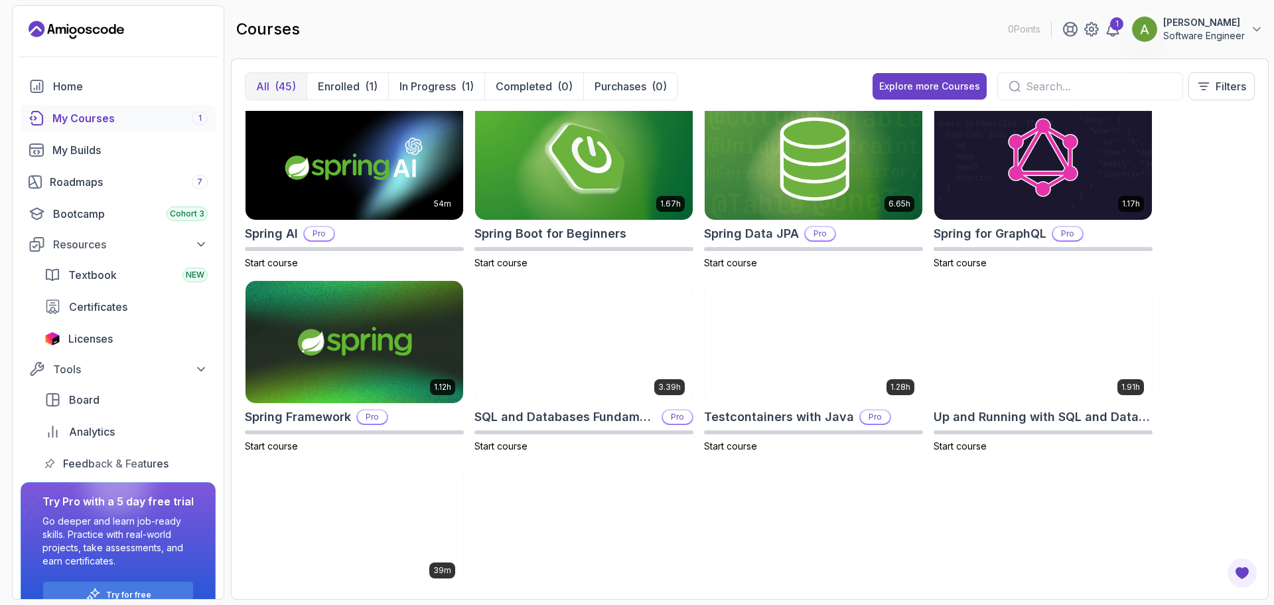
scroll to position [1659, 0]
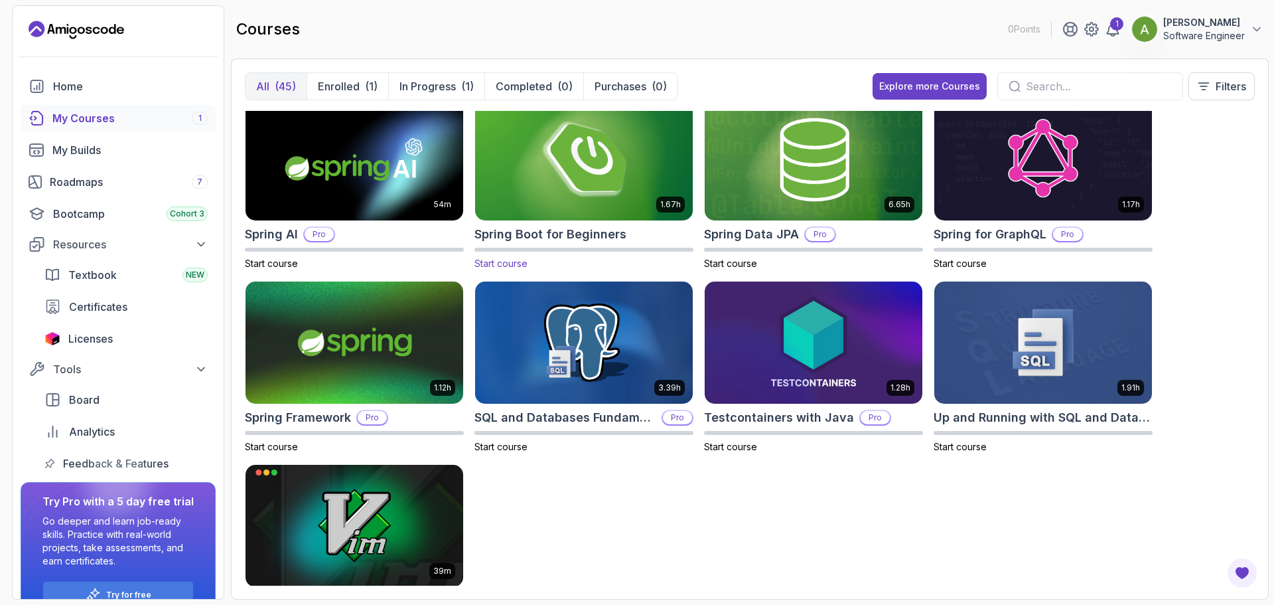
click at [608, 172] on img at bounding box center [584, 160] width 228 height 128
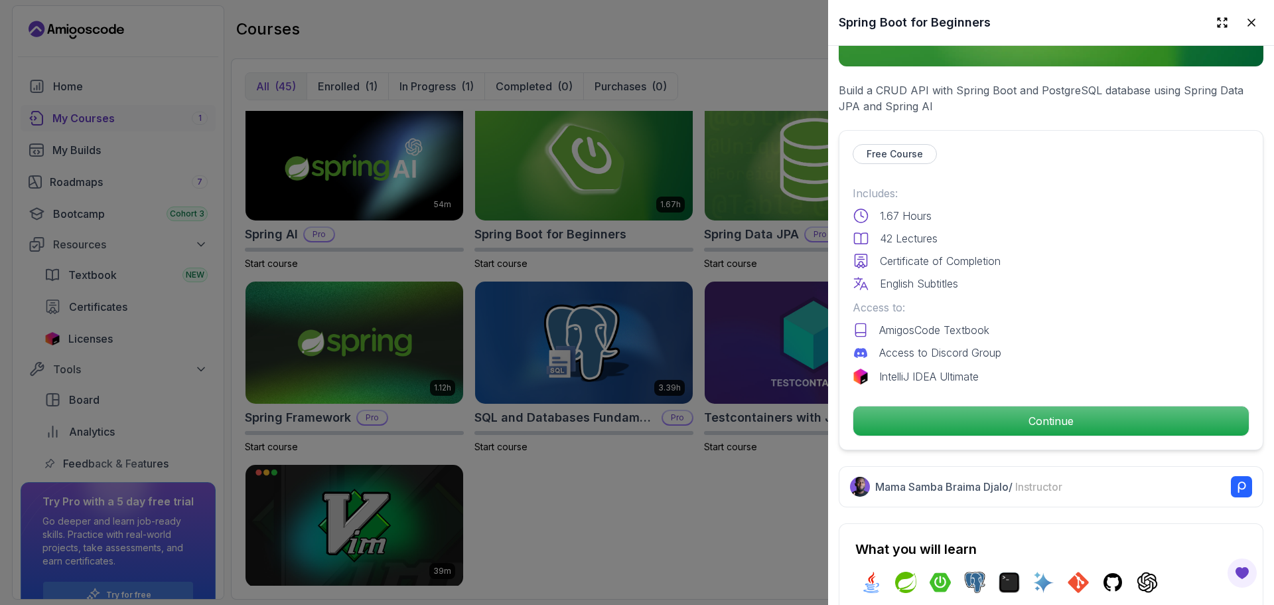
scroll to position [265, 0]
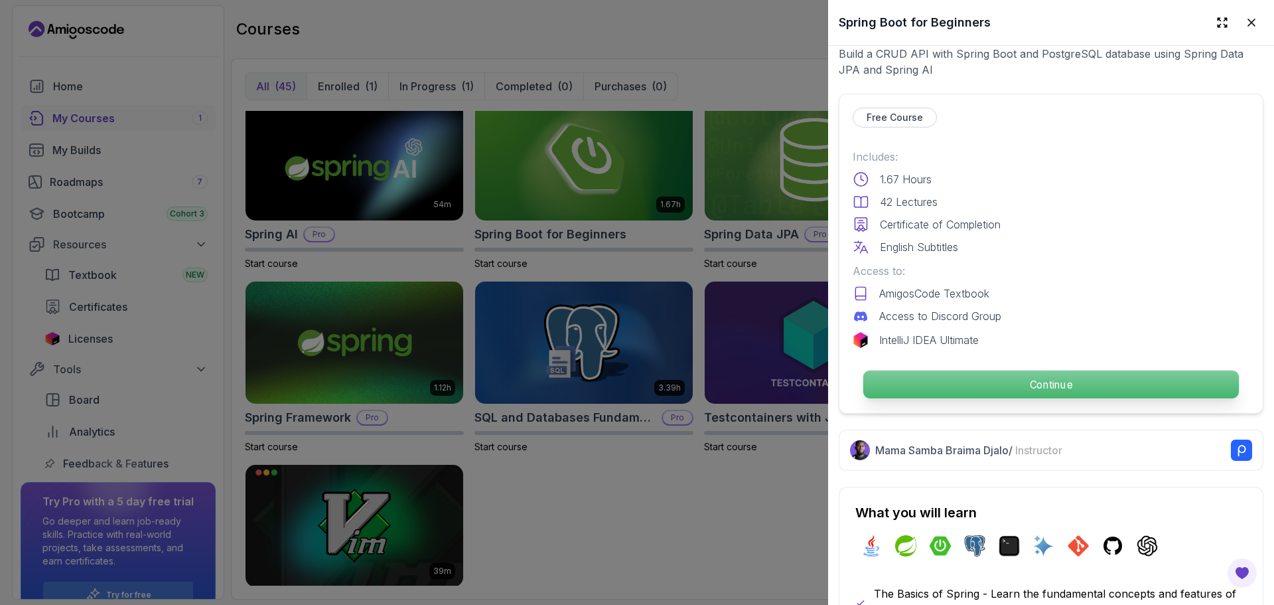
click at [973, 383] on p "Continue" at bounding box center [1051, 384] width 376 height 28
